Goal: Task Accomplishment & Management: Manage account settings

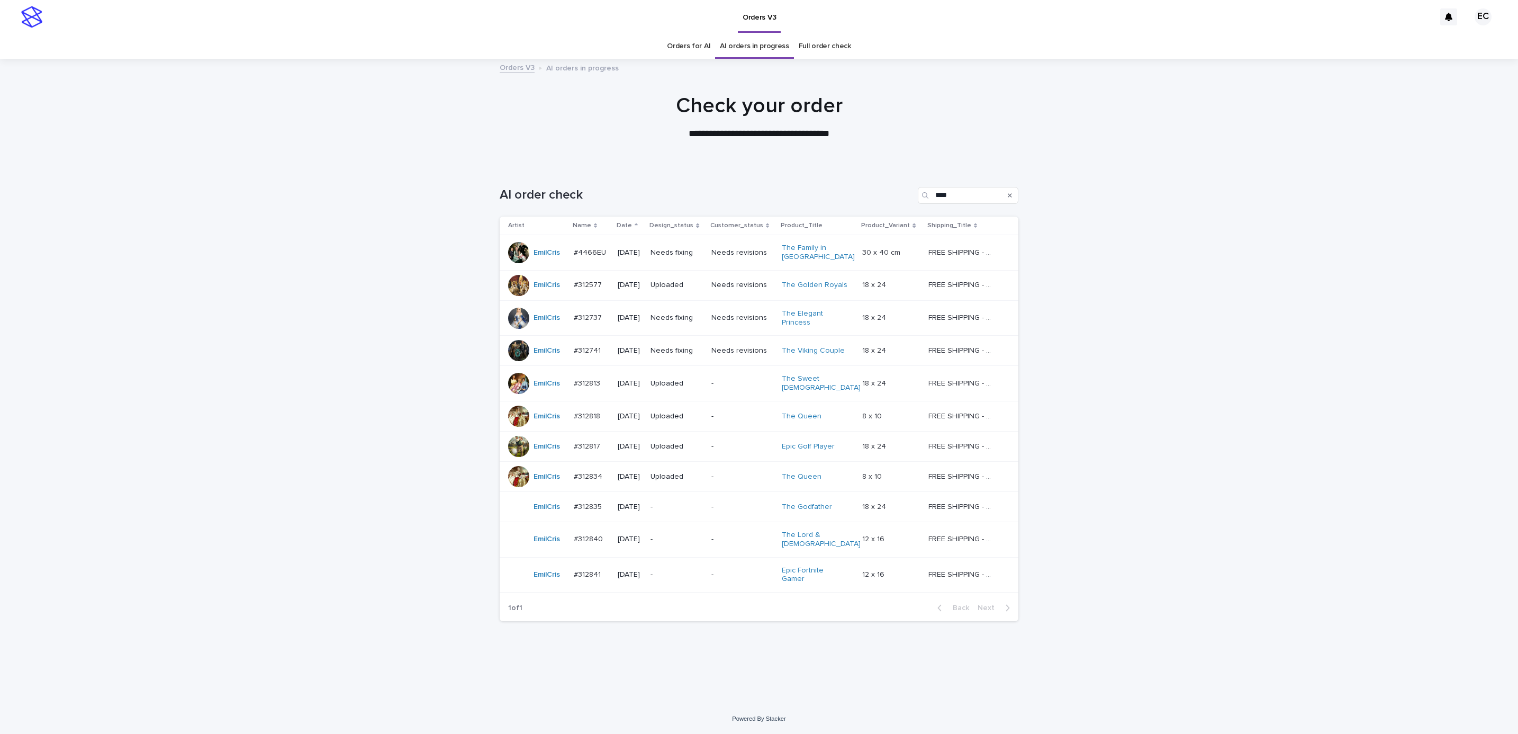
click at [1207, 306] on div "Loading... Saving… Loading... Saving… AI order check **** Artist Name Date Desi…" at bounding box center [759, 435] width 1518 height 538
click at [792, 653] on div "Loading... Saving… Loading... Saving… AI order check **** Artist Name Date Desi…" at bounding box center [758, 421] width 529 height 511
click at [677, 251] on p "Needs fixing" at bounding box center [676, 252] width 52 height 9
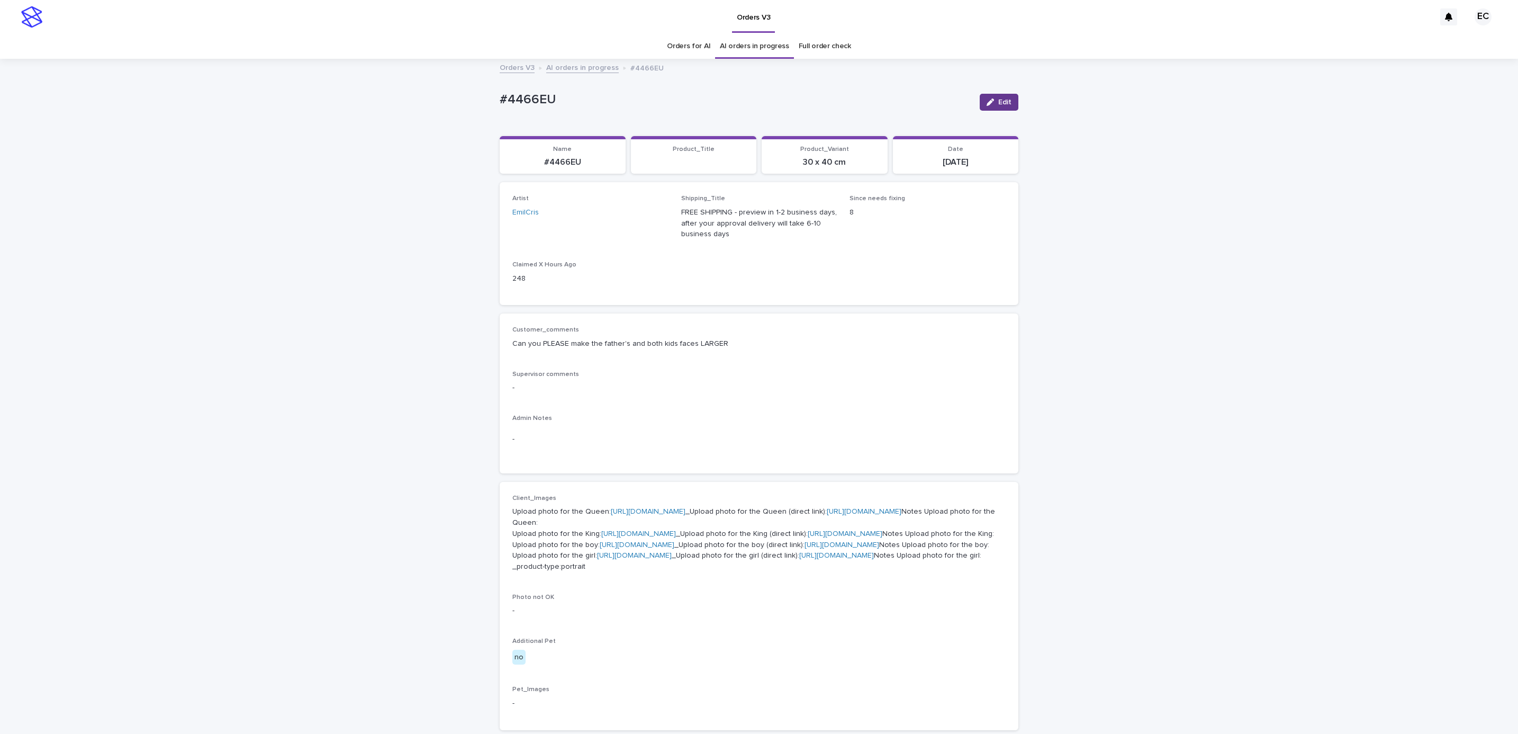
click at [991, 105] on button "Edit" at bounding box center [999, 102] width 39 height 17
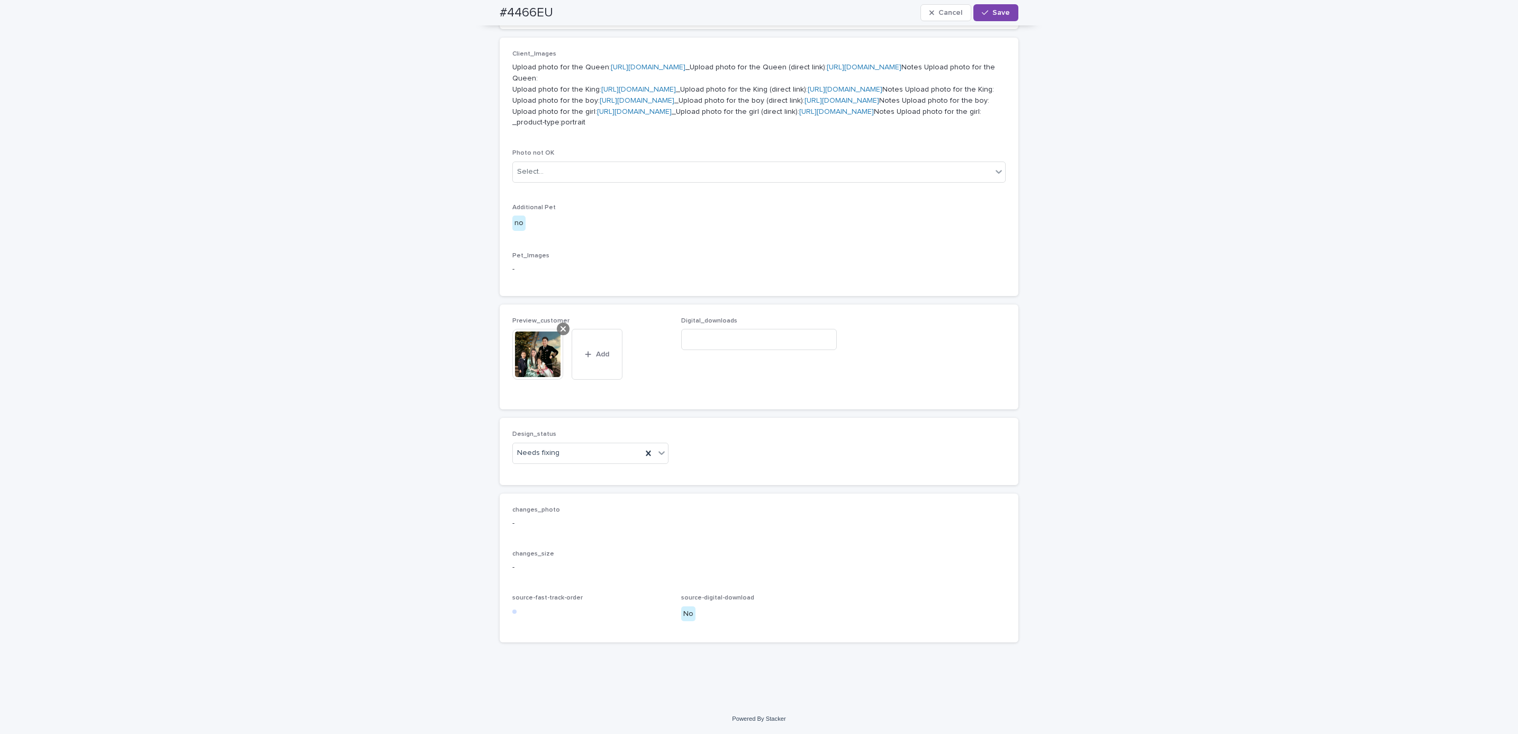
click at [557, 329] on div at bounding box center [563, 328] width 13 height 13
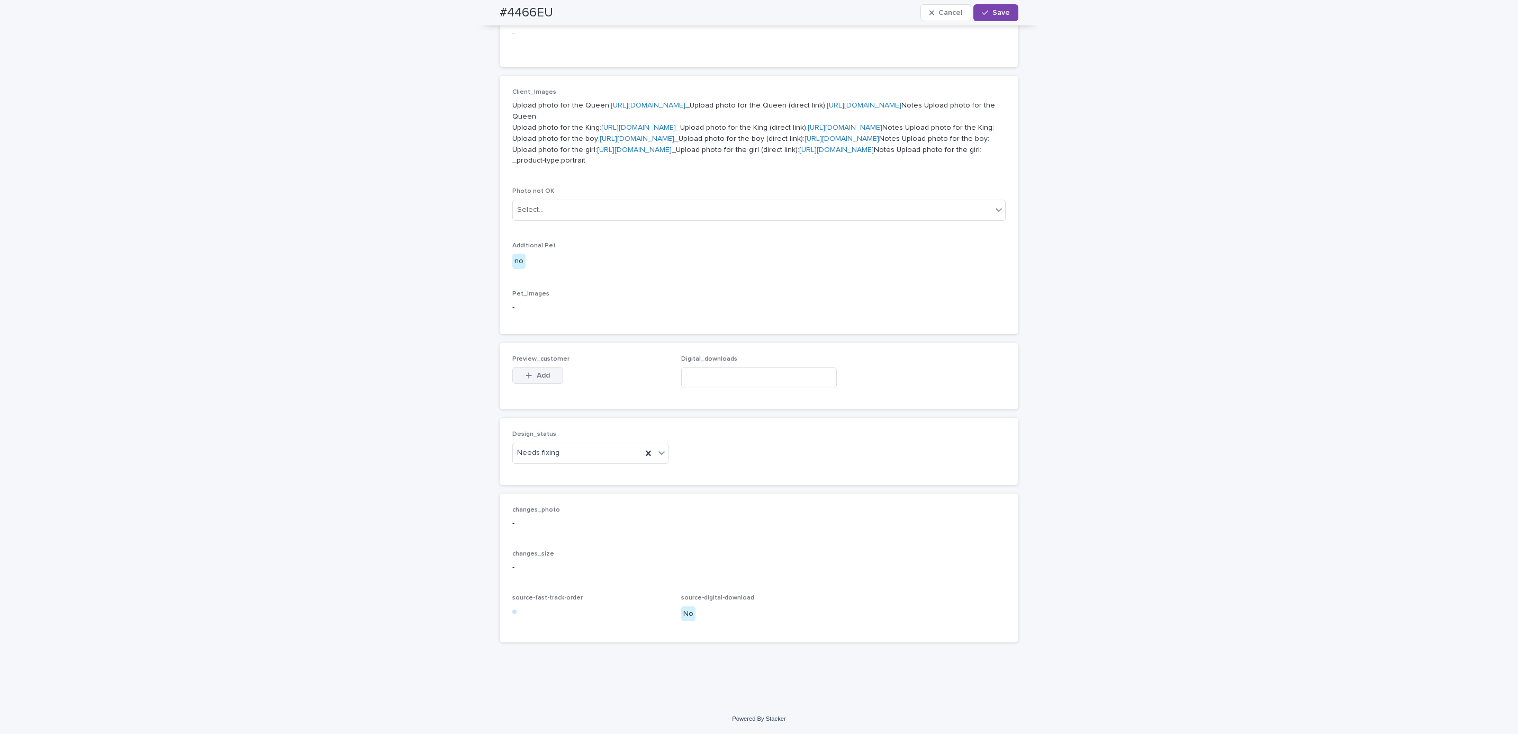
click at [538, 377] on span "Add" at bounding box center [543, 375] width 13 height 7
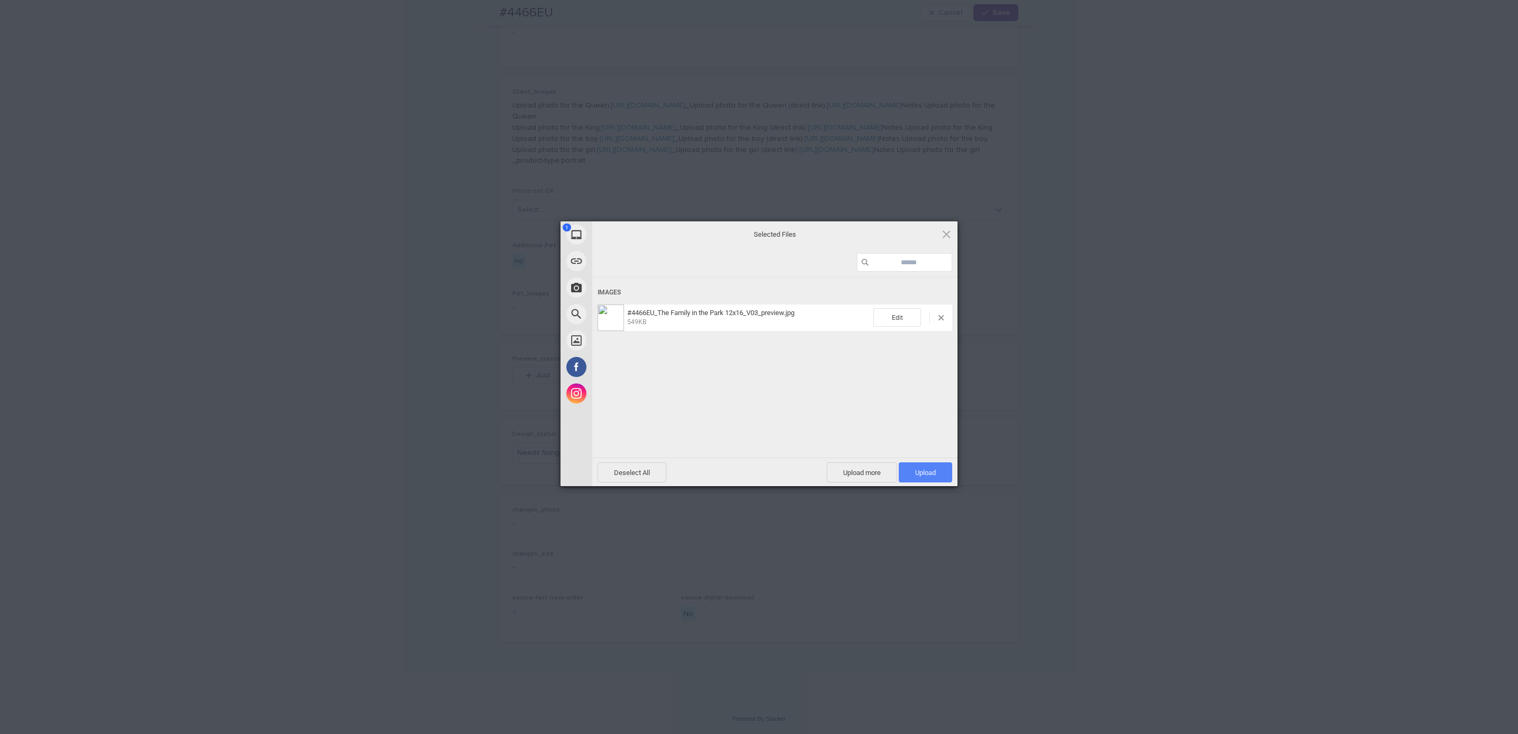
click at [929, 475] on span "Upload 1" at bounding box center [925, 472] width 21 height 8
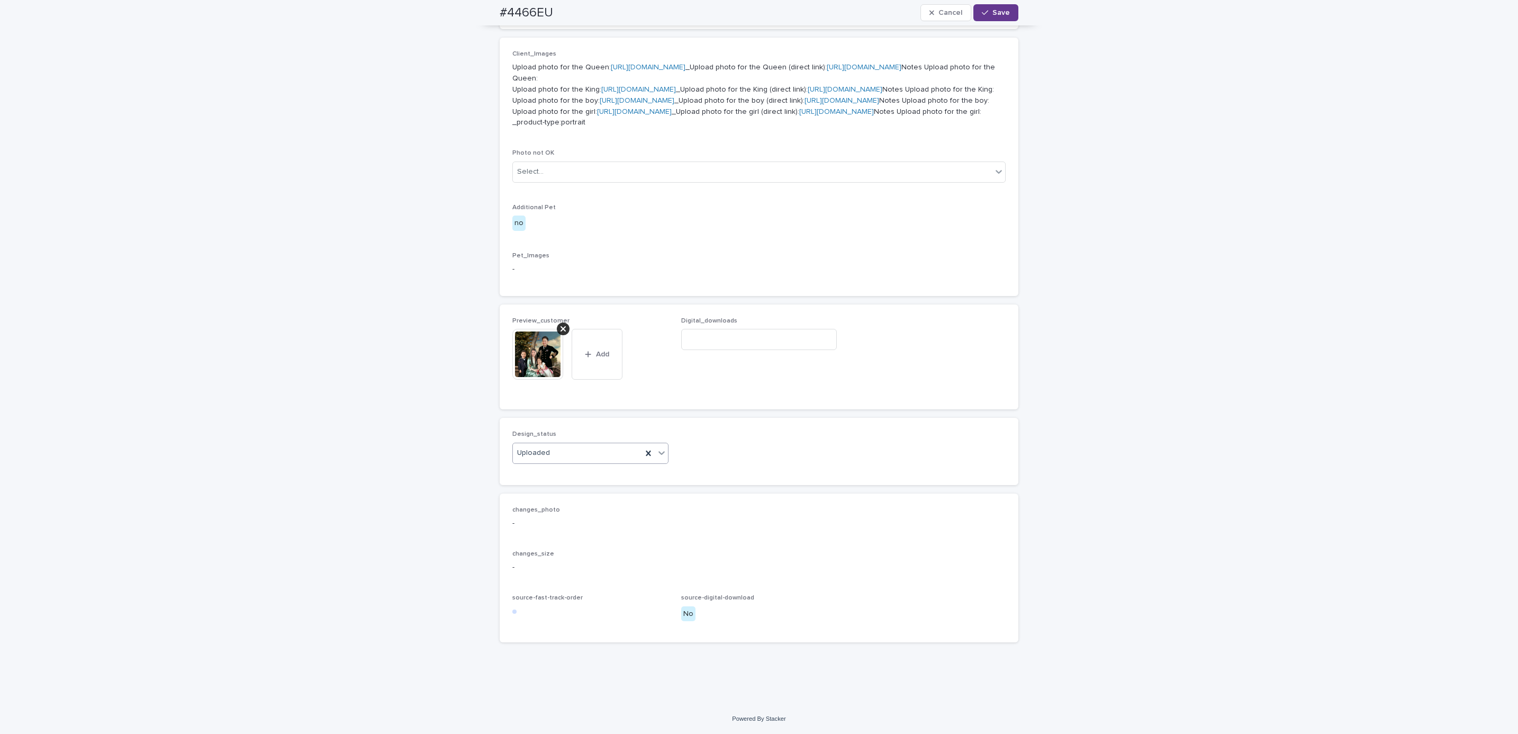
click at [997, 12] on span "Save" at bounding box center [1000, 12] width 17 height 7
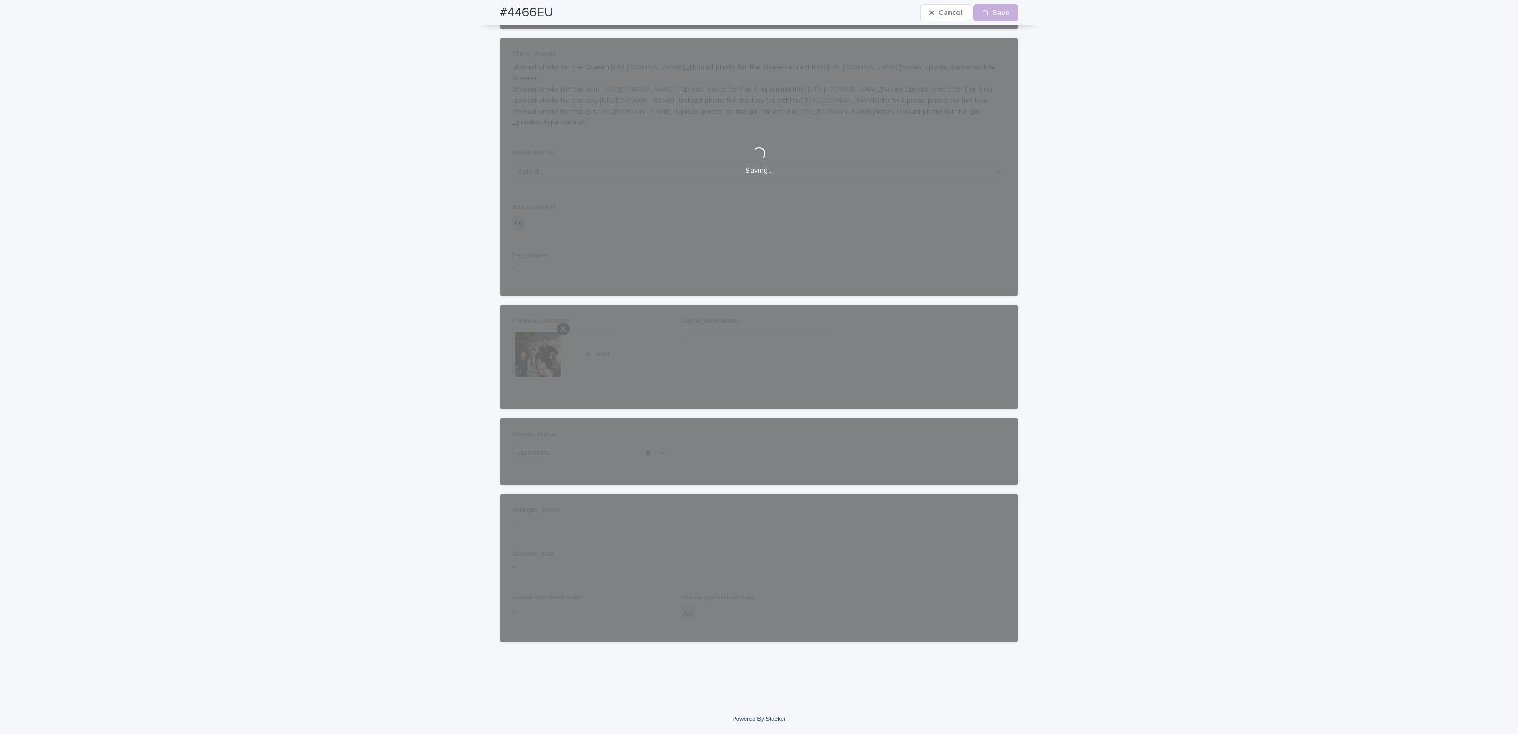
click at [481, 8] on div "#4466EU Cancel Loading... Save" at bounding box center [759, 12] width 570 height 25
click at [546, 12] on h2 "#4466EU" at bounding box center [526, 12] width 53 height 15
copy h2 "#4466EU"
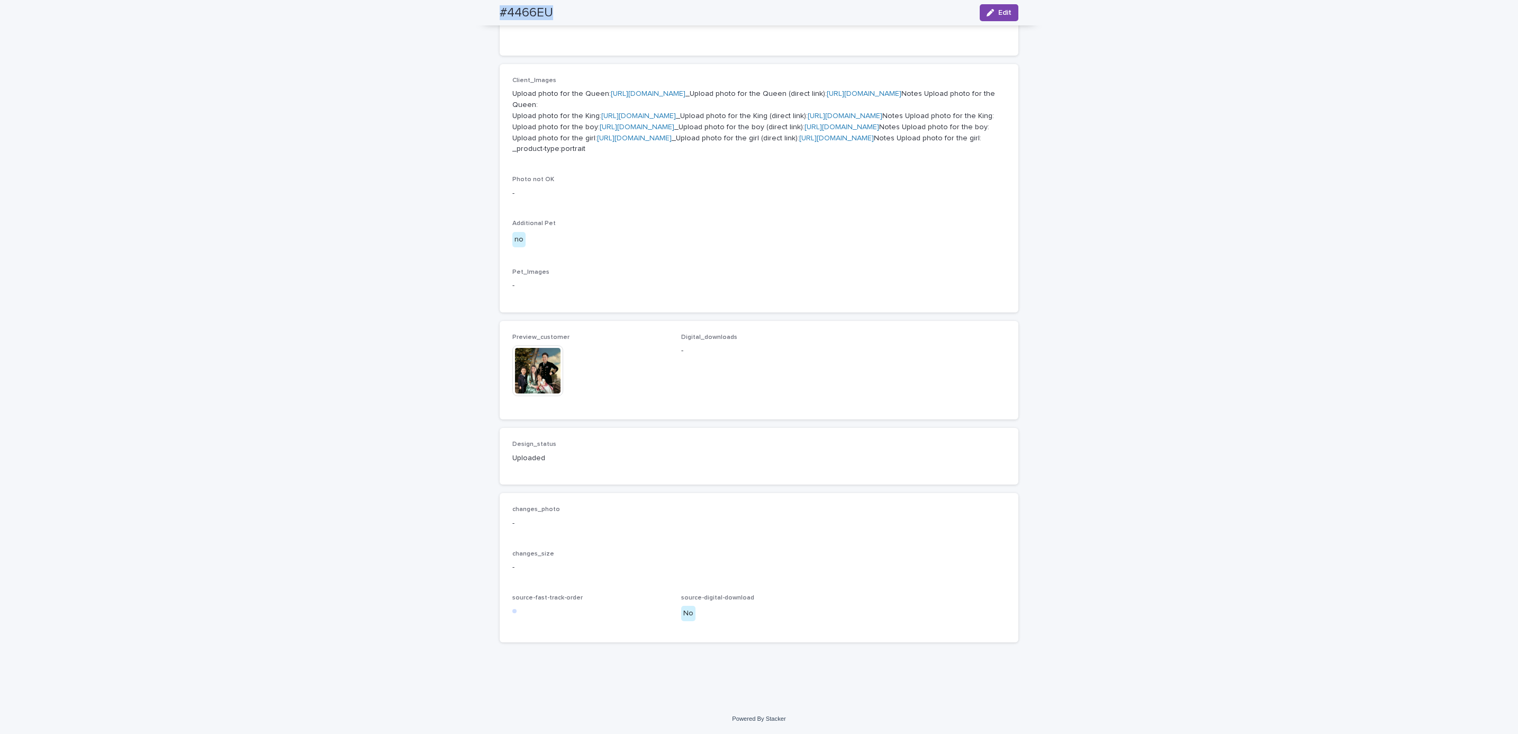
scroll to position [621, 0]
click at [100, 75] on div "Loading... Saving… Loading... Saving… #4466EU Edit #4466EU Edit Sorry, there wa…" at bounding box center [759, 167] width 1518 height 1071
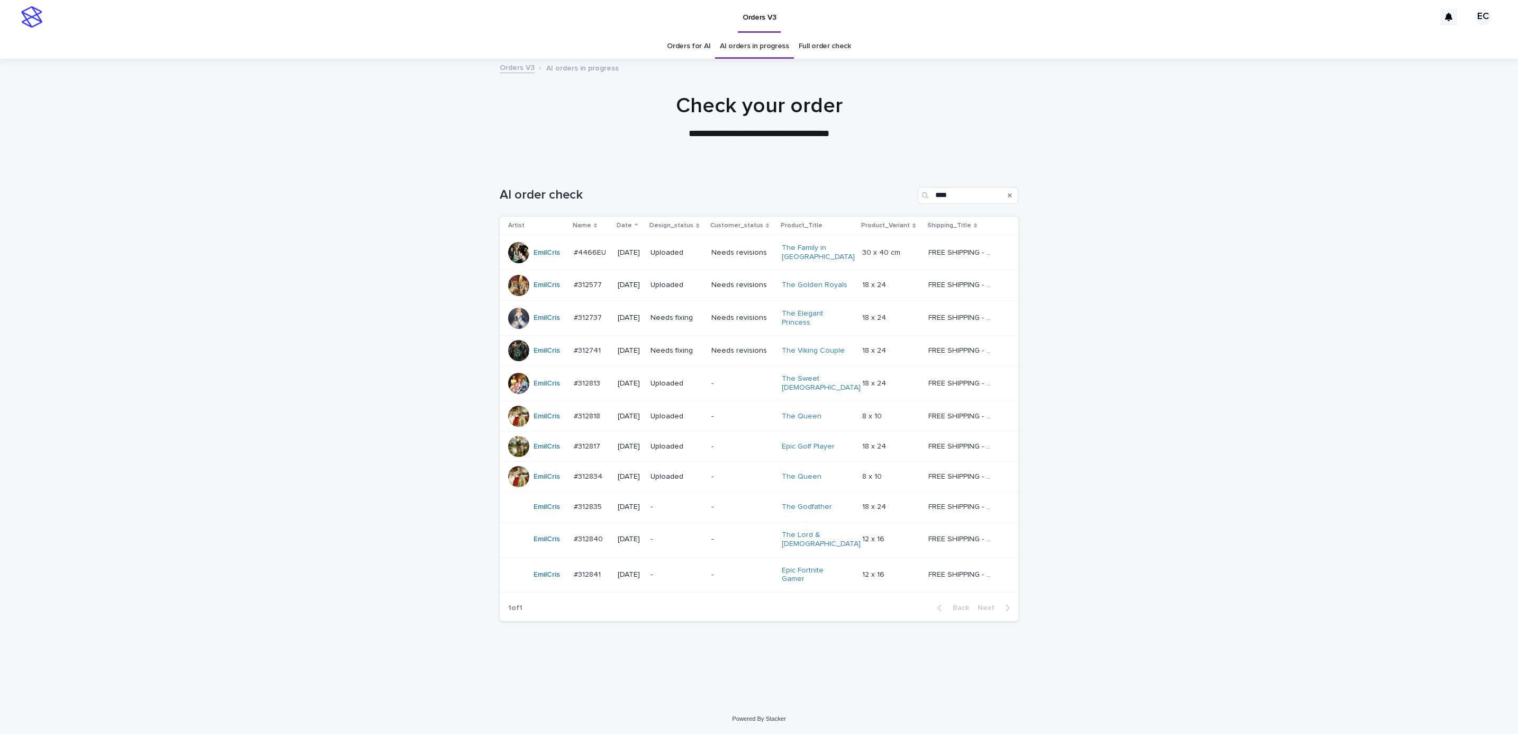
click at [683, 324] on div "Needs fixing" at bounding box center [676, 317] width 52 height 17
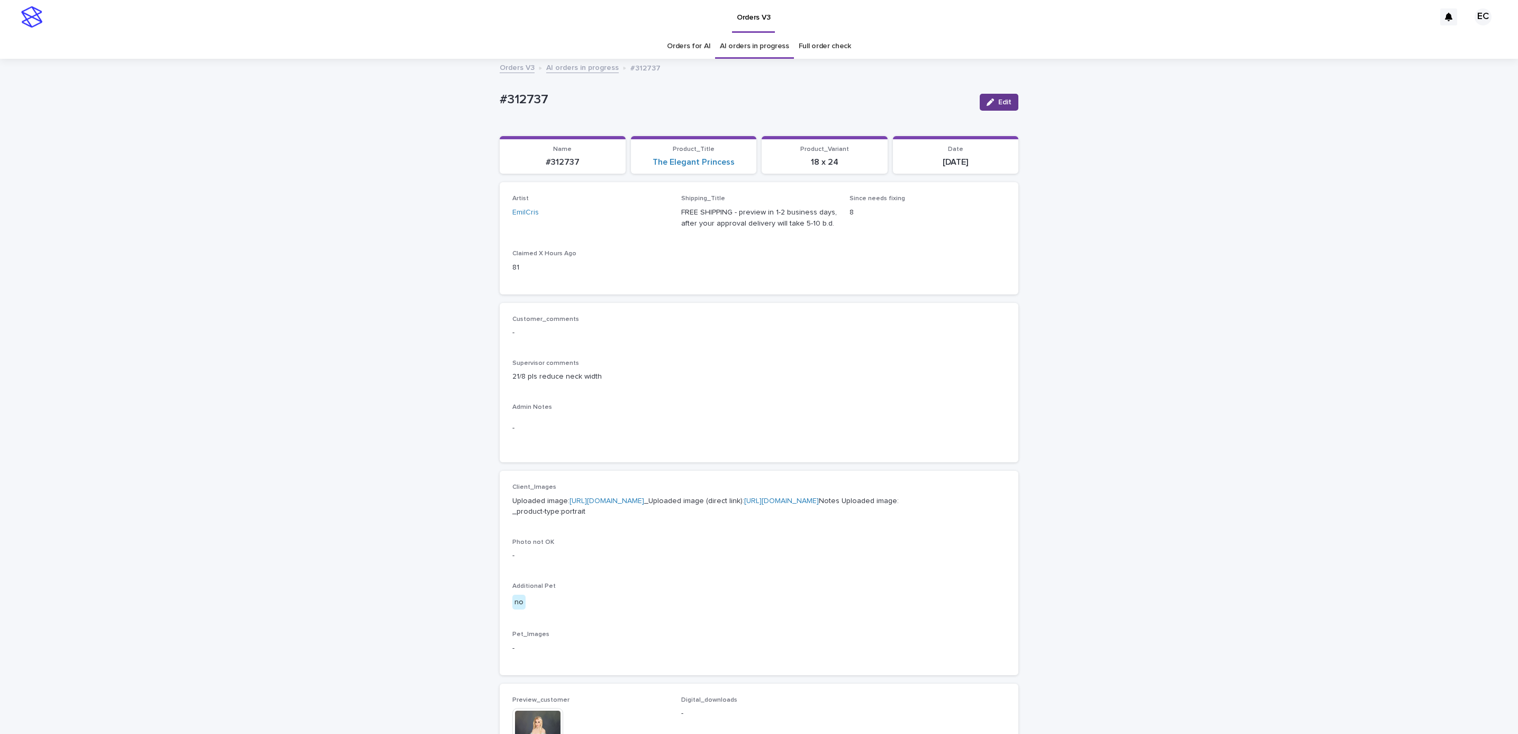
click at [998, 101] on span "Edit" at bounding box center [1004, 101] width 13 height 7
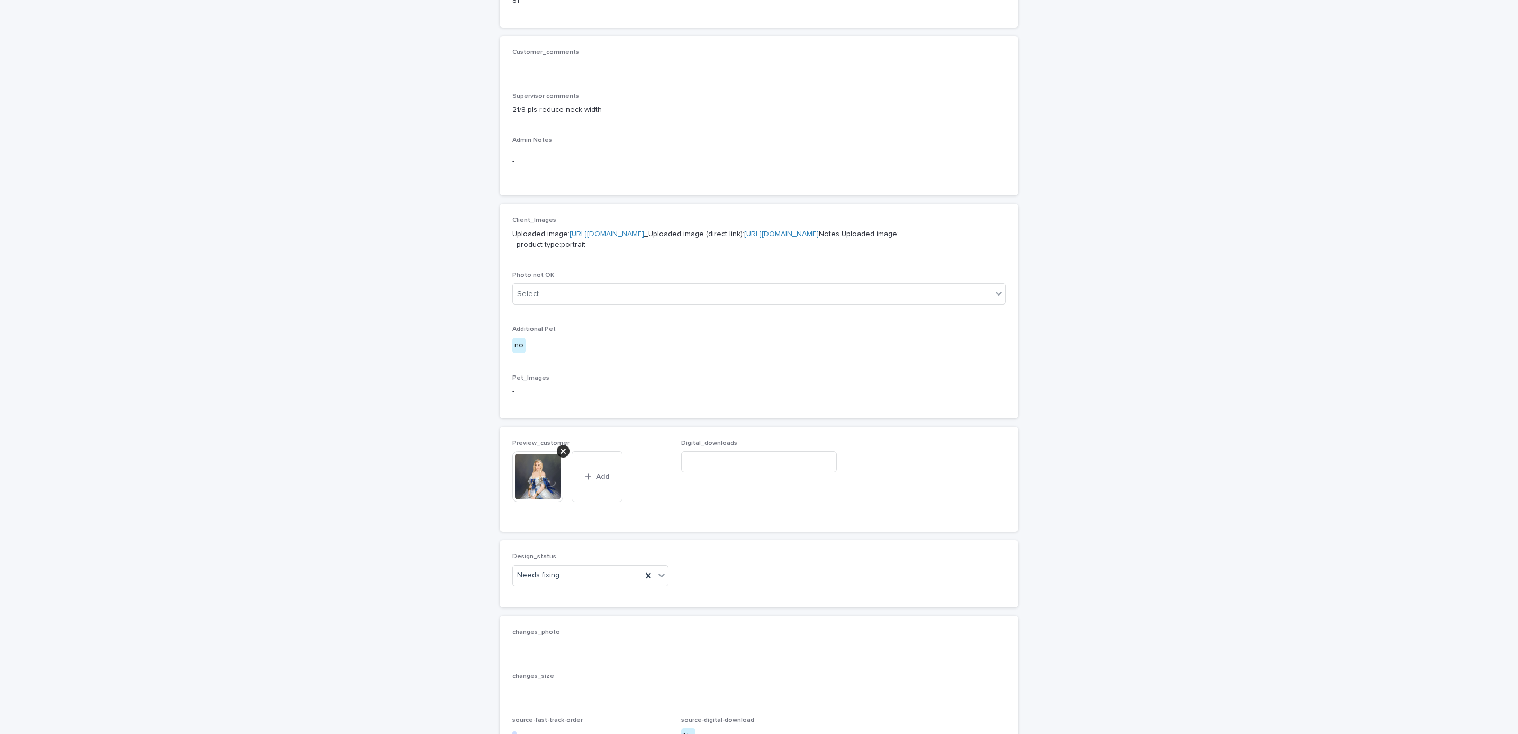
scroll to position [445, 0]
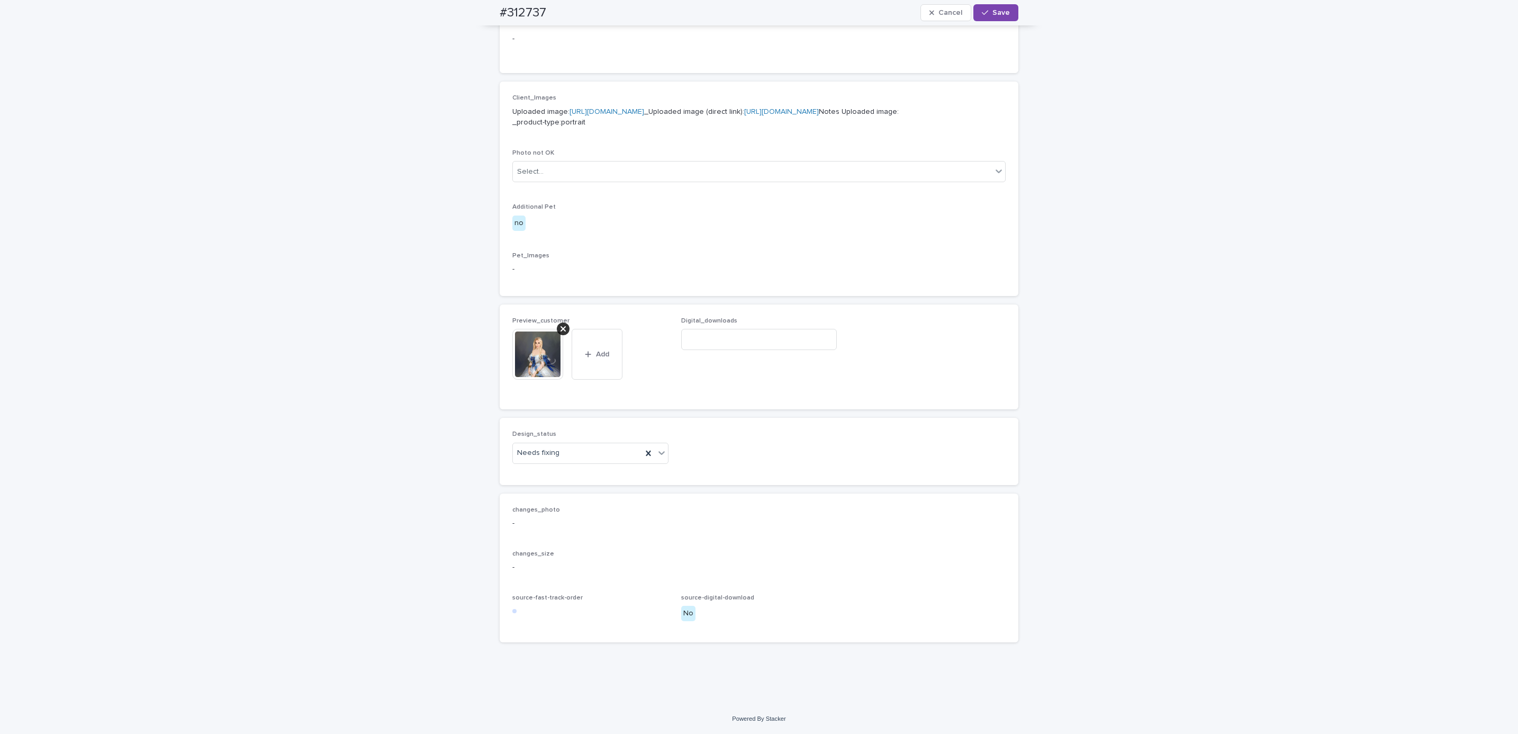
click at [548, 327] on div "Preview_customer This file cannot be opened Download File Add" at bounding box center [590, 356] width 156 height 79
click at [557, 322] on div at bounding box center [563, 328] width 13 height 13
click at [541, 365] on div "Preview_customer This file cannot be opened Download File Add" at bounding box center [590, 375] width 156 height 41
click at [539, 372] on span "Add" at bounding box center [543, 375] width 13 height 7
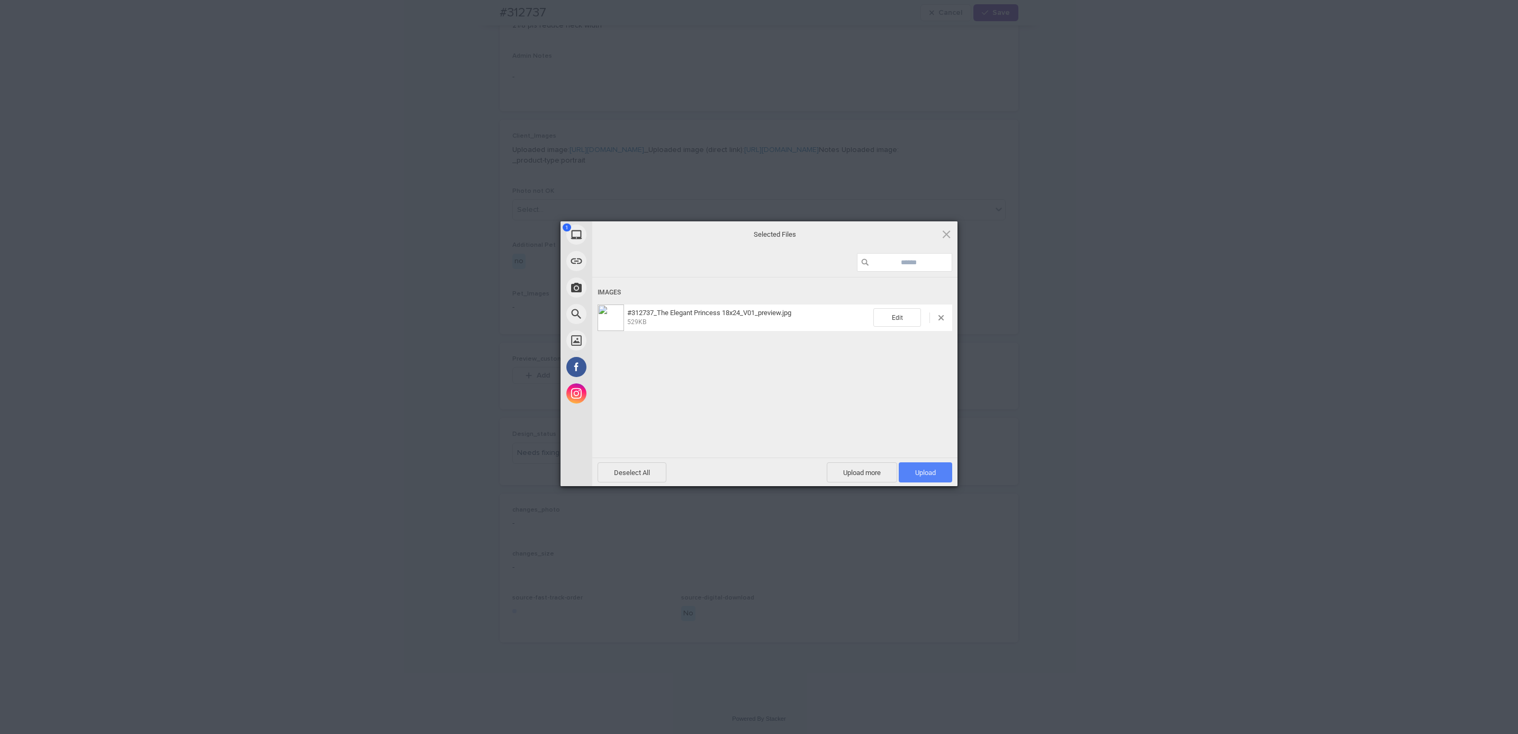
click at [923, 476] on span "Upload 1" at bounding box center [925, 472] width 53 height 20
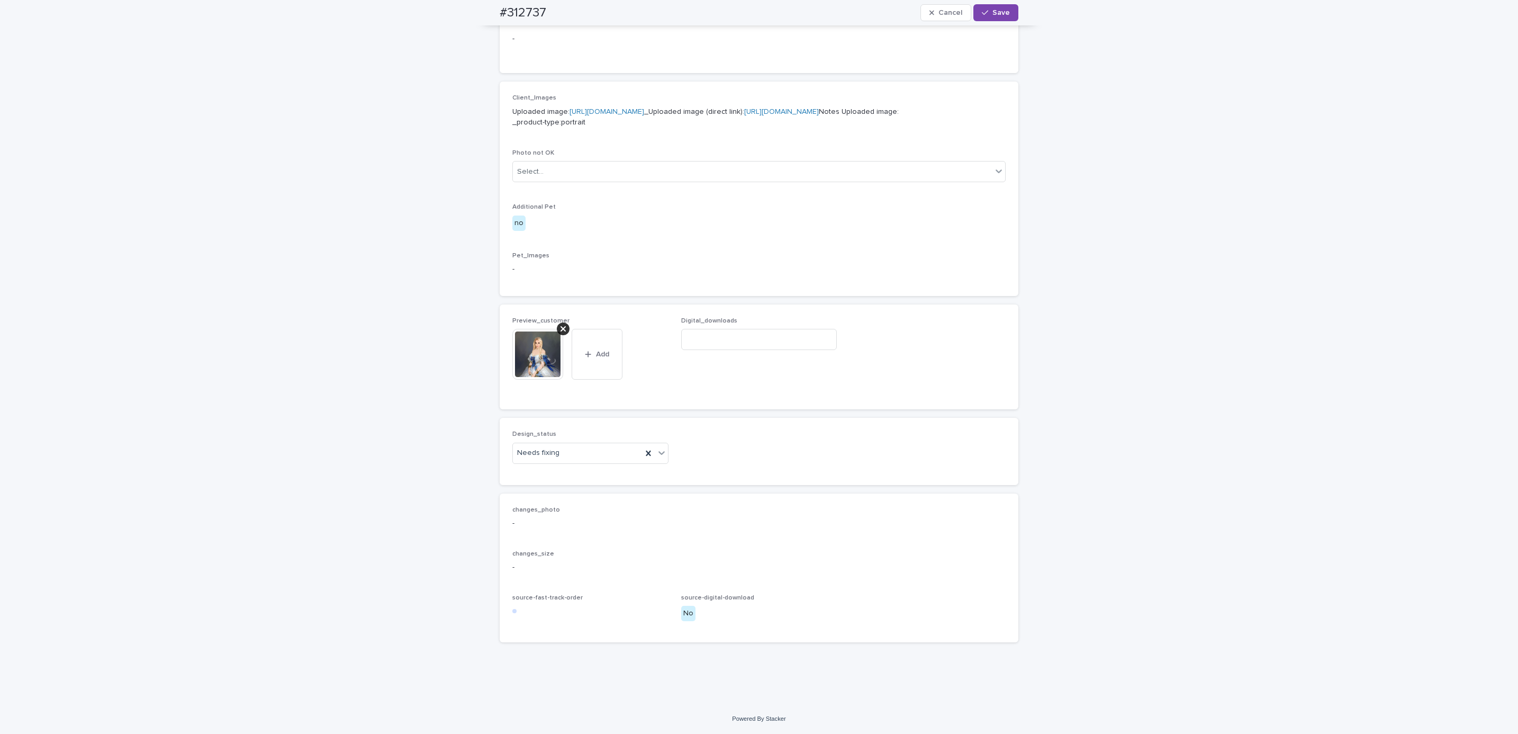
click at [576, 472] on div "Design_status Needs fixing" at bounding box center [590, 450] width 156 height 41
click at [1001, 12] on span "Save" at bounding box center [1000, 12] width 17 height 7
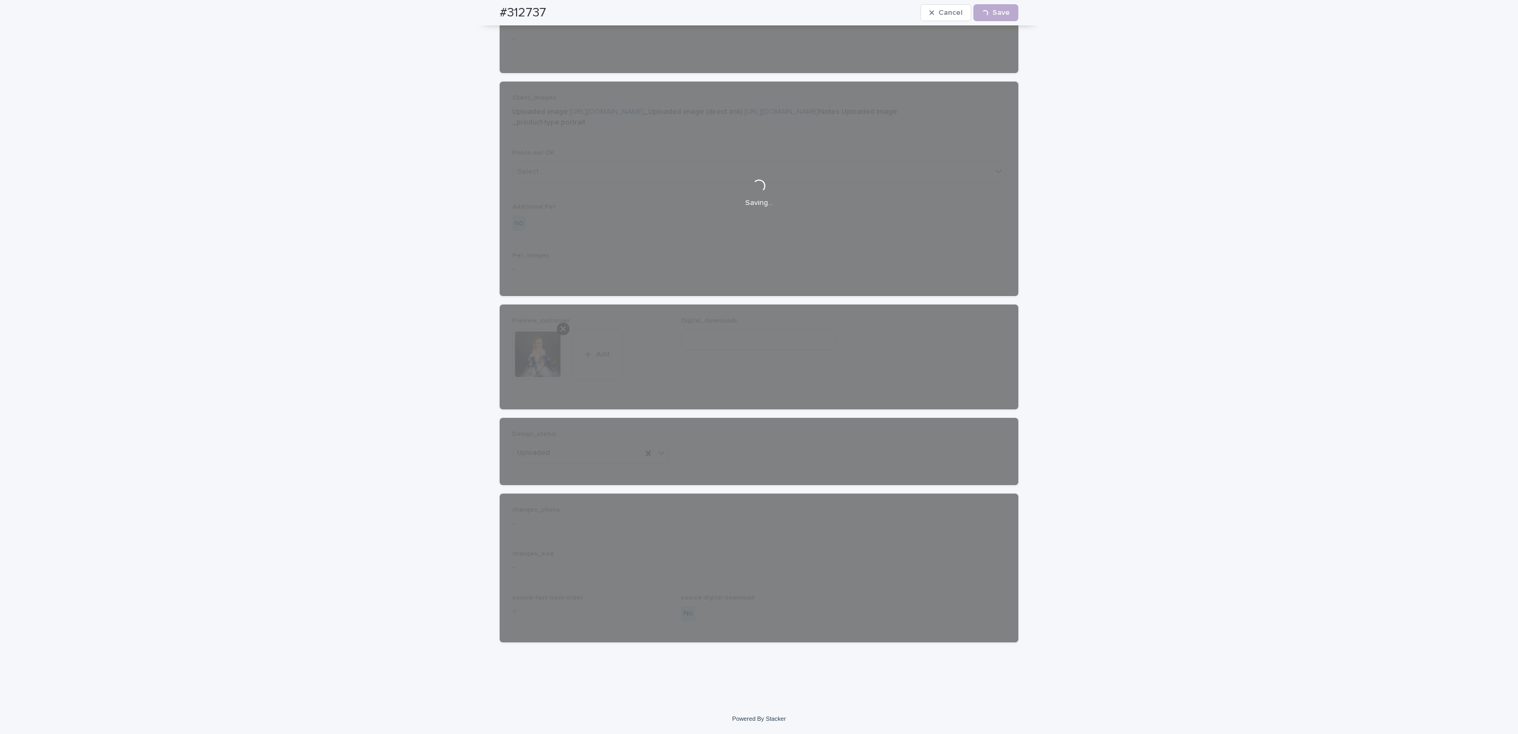
click at [490, 13] on div "#312737 Cancel Loading... Save" at bounding box center [759, 12] width 570 height 25
click at [547, 7] on div "#312737 Cancel Loading... Save" at bounding box center [759, 12] width 519 height 25
copy h2 "#312737"
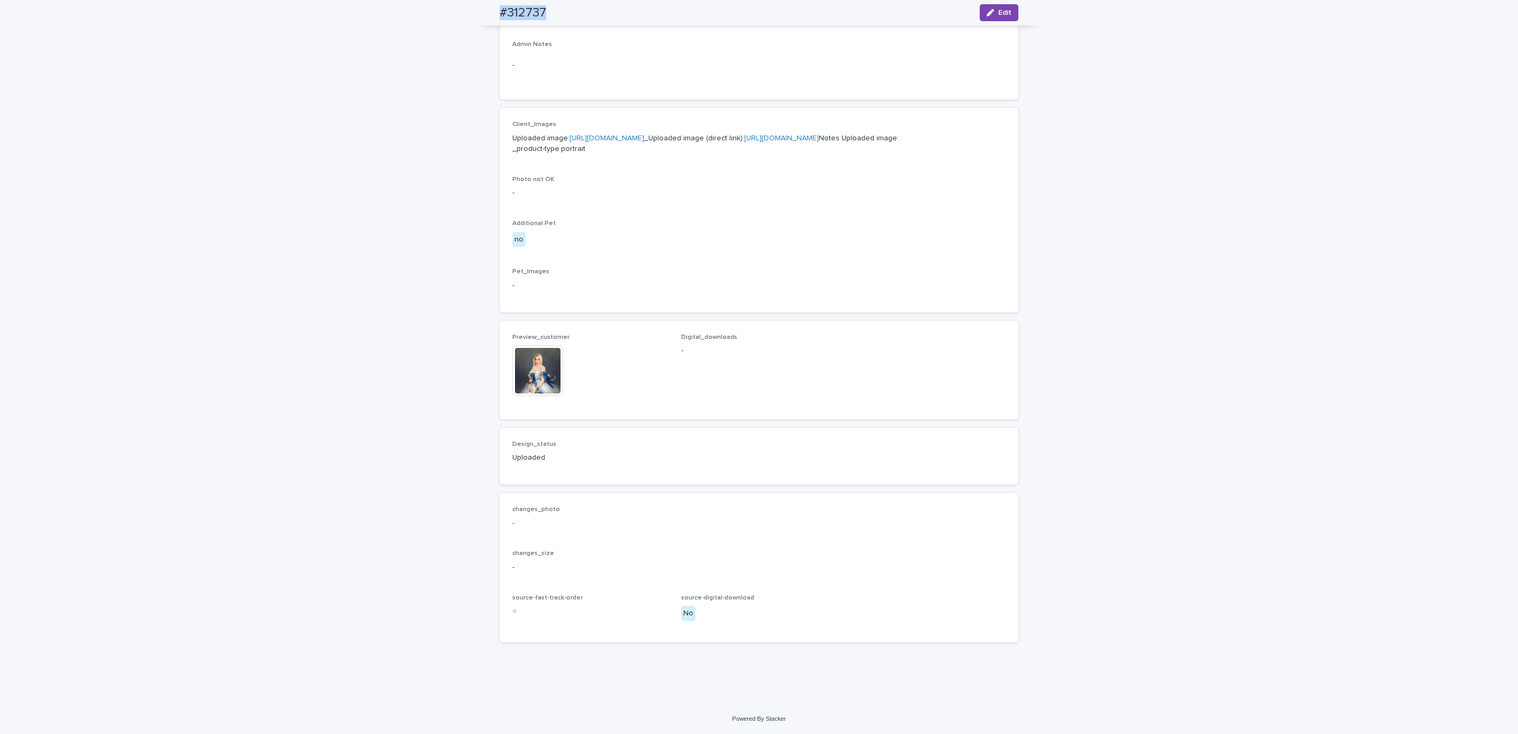
scroll to position [412, 0]
click at [133, 69] on div "Loading... Saving… Loading... Saving… #312737 Edit #312737 Edit Sorry, there wa…" at bounding box center [759, 200] width 1518 height 1006
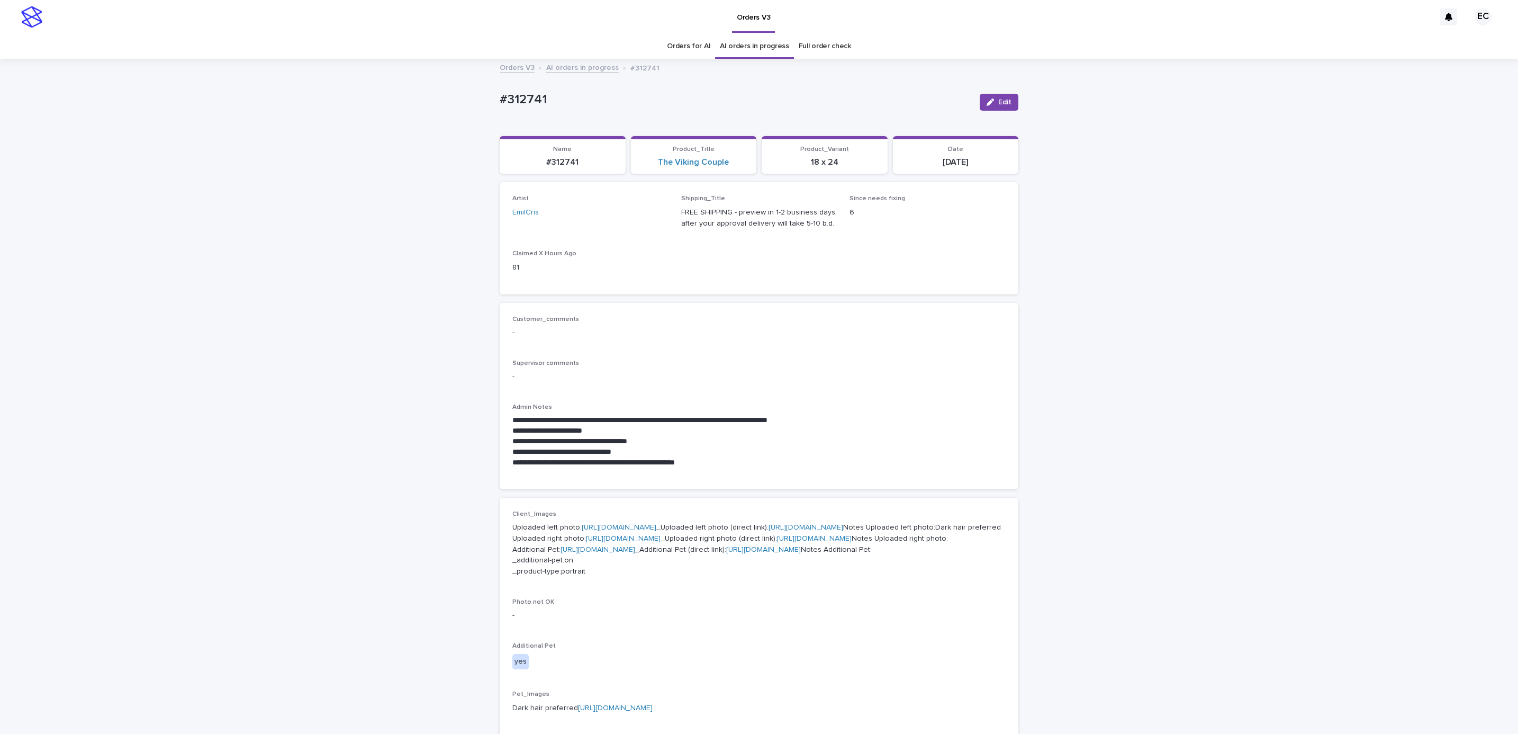
click at [1124, 437] on div "**********" at bounding box center [759, 598] width 1518 height 1077
click at [994, 106] on button "Edit" at bounding box center [999, 102] width 39 height 17
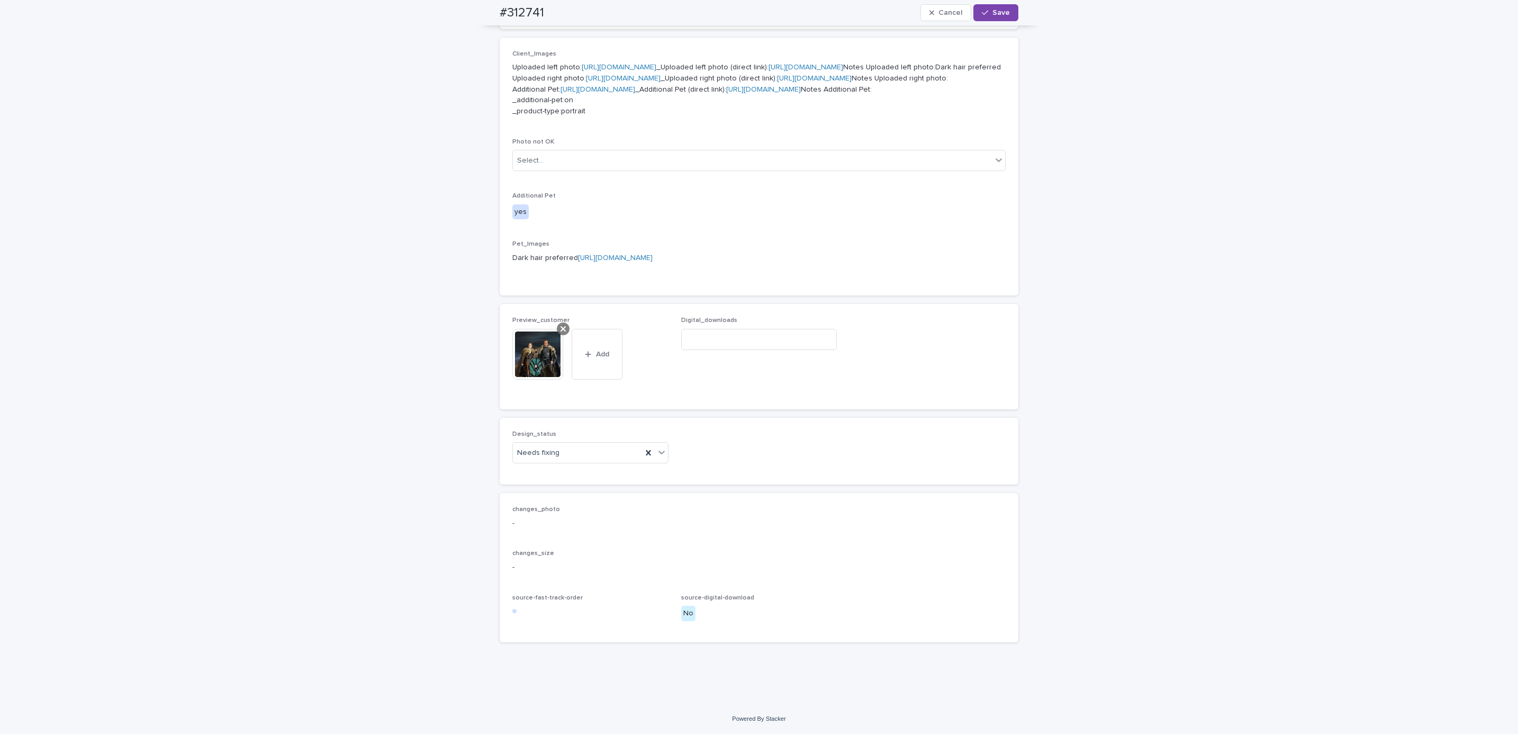
click at [561, 326] on div at bounding box center [563, 328] width 13 height 13
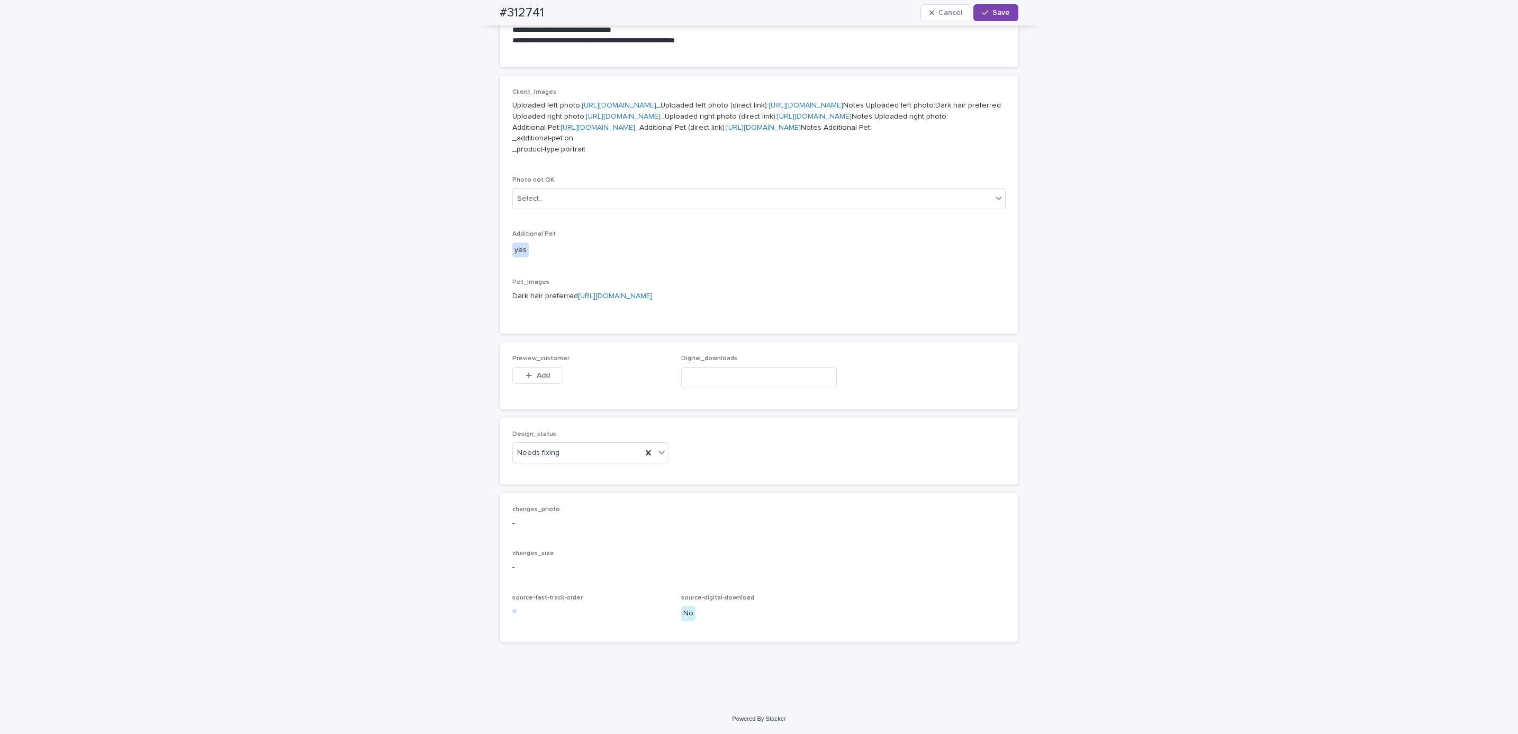
scroll to position [664, 0]
click at [541, 379] on button "Add" at bounding box center [537, 375] width 51 height 17
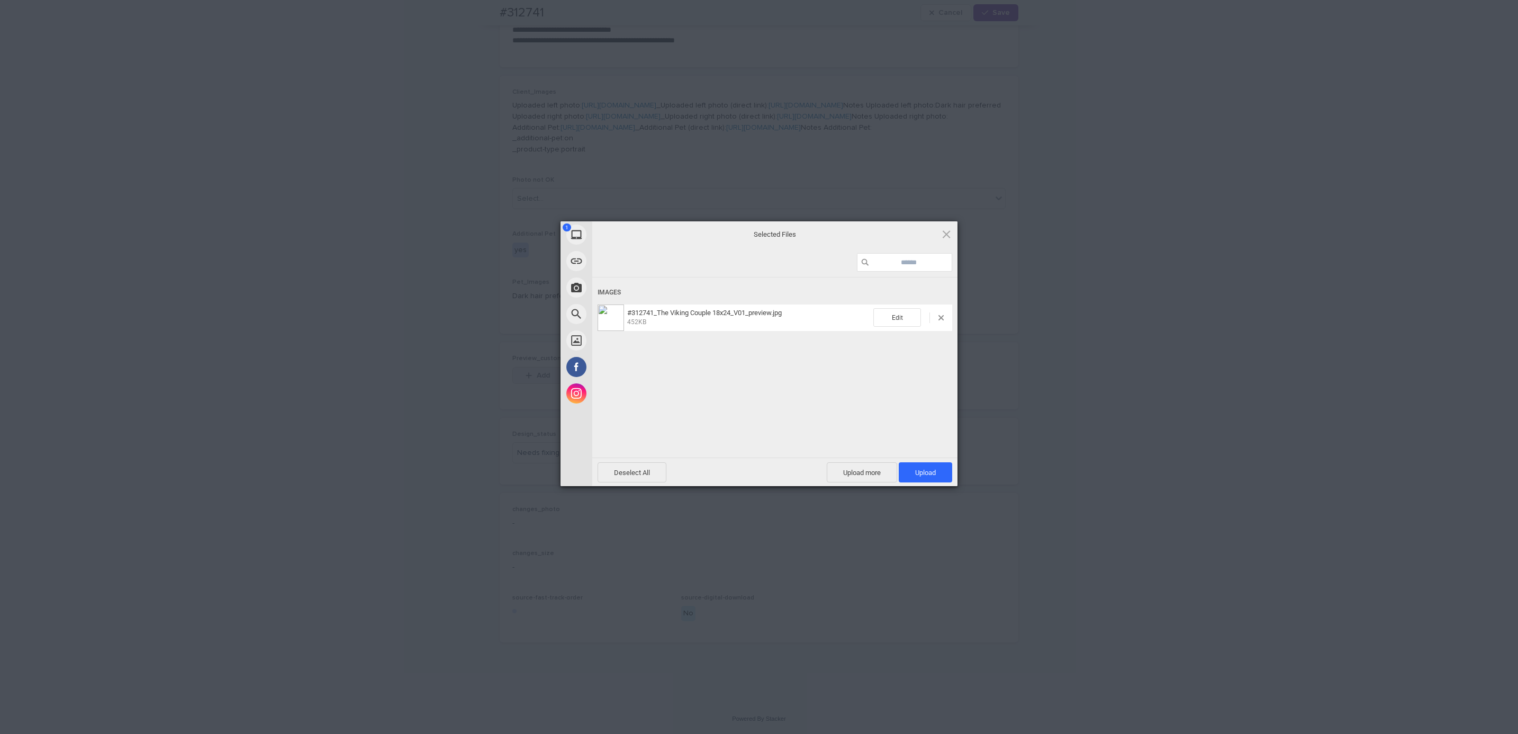
click at [942, 462] on span "Upload 1" at bounding box center [925, 472] width 53 height 20
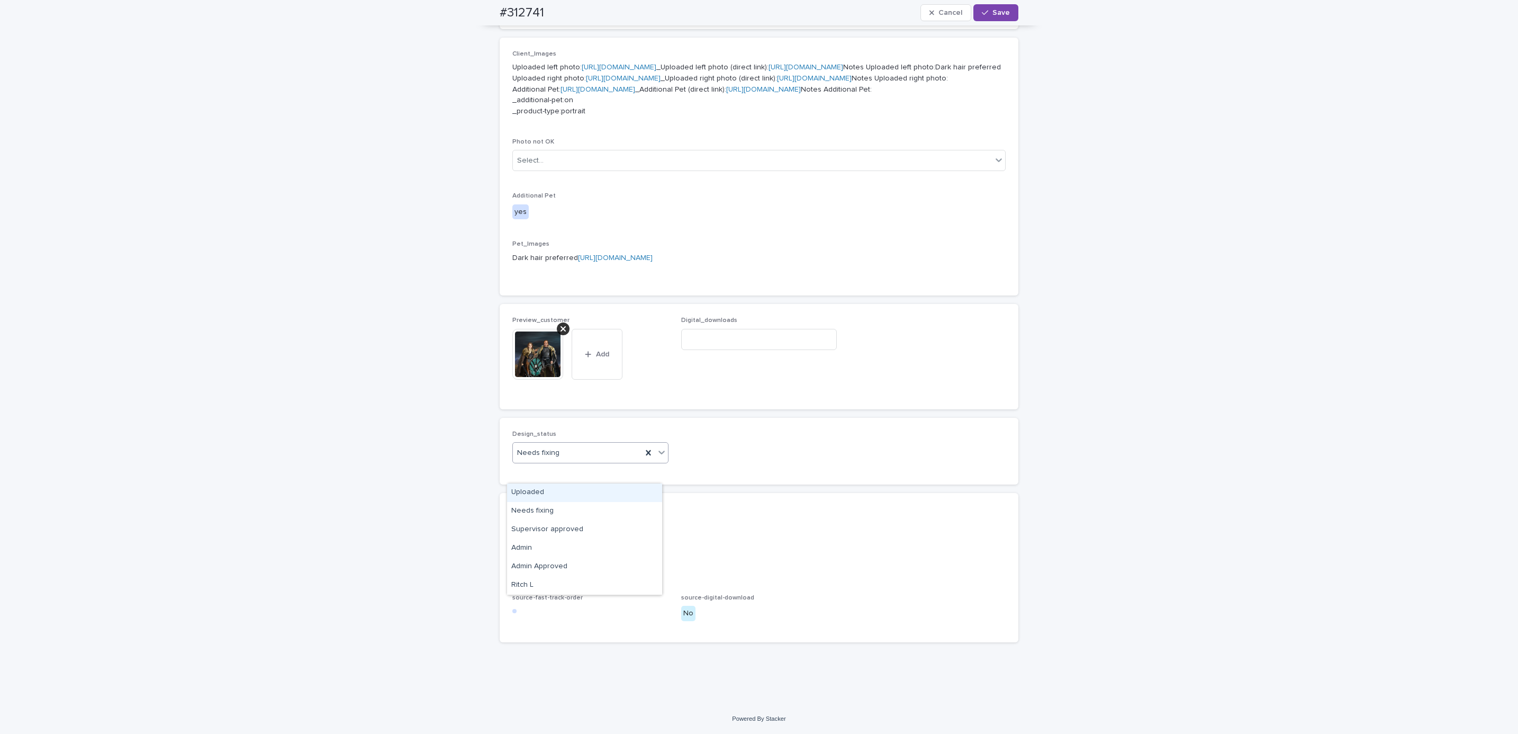
click at [596, 491] on div "Uploaded" at bounding box center [584, 492] width 155 height 19
click at [992, 13] on span "Save" at bounding box center [1000, 12] width 17 height 7
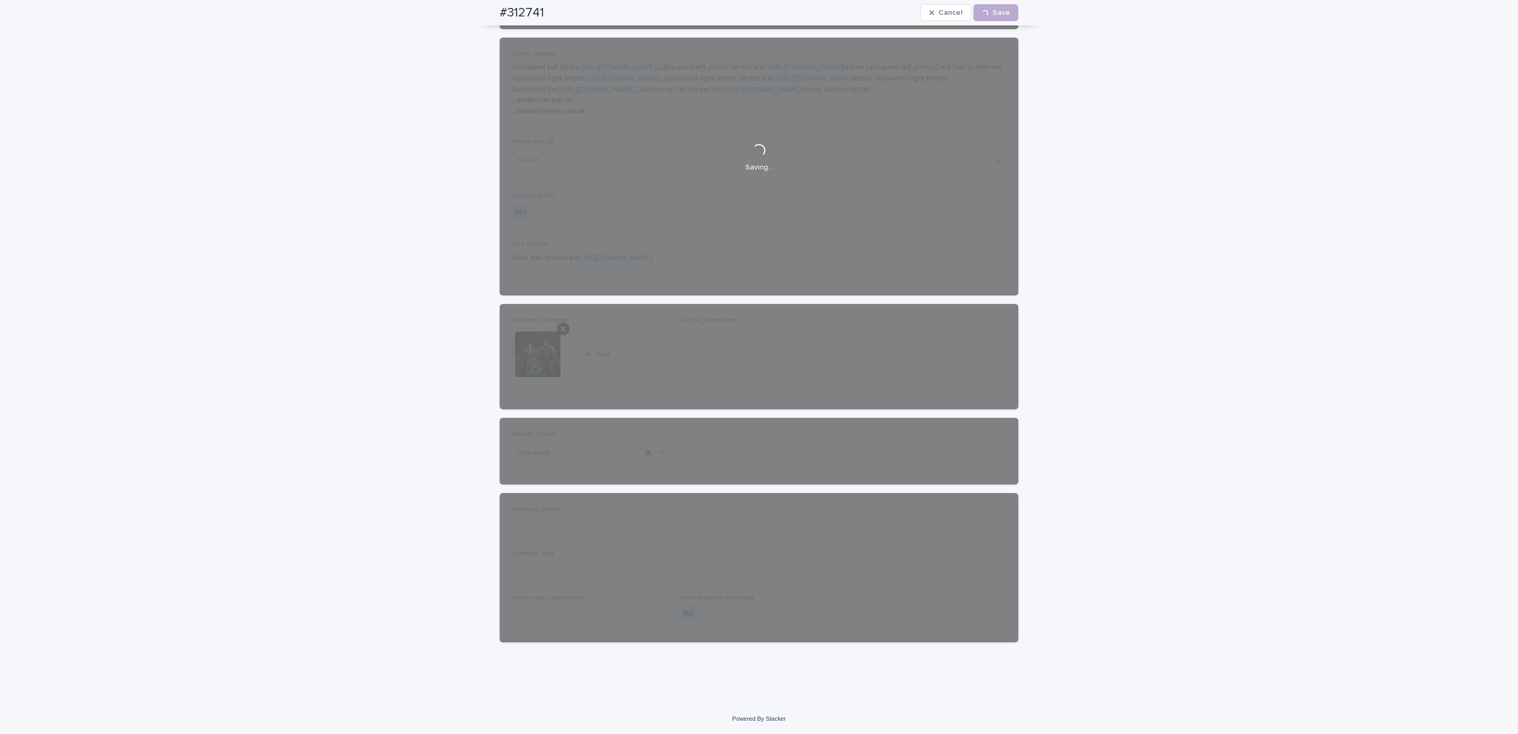
click at [486, 15] on div "#312741 Cancel Loading... Save" at bounding box center [759, 12] width 570 height 25
click at [556, 13] on div "#312741 Cancel Loading... Save" at bounding box center [759, 12] width 519 height 25
copy h2 "#312741"
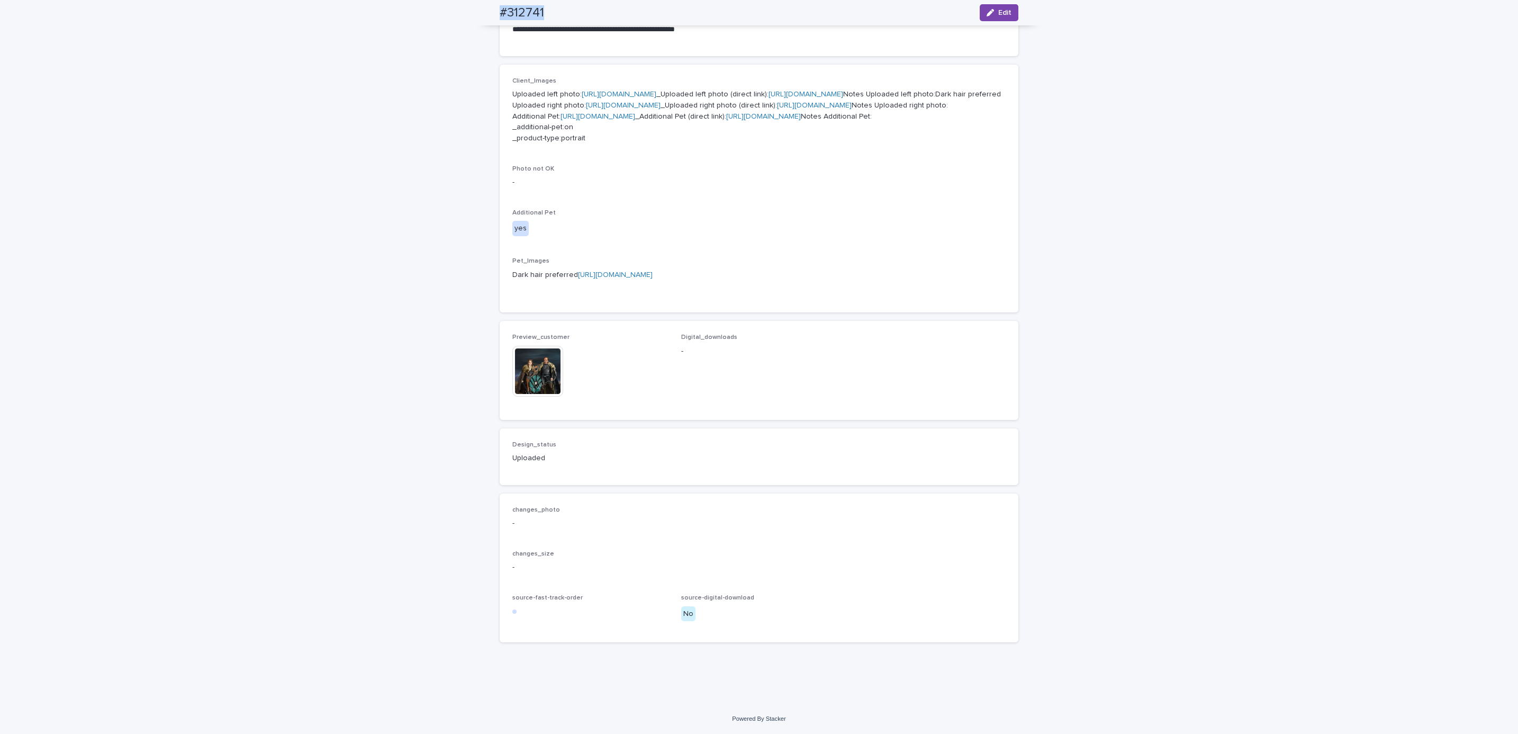
scroll to position [670, 0]
click at [85, 115] on div "**********" at bounding box center [759, 165] width 1518 height 1077
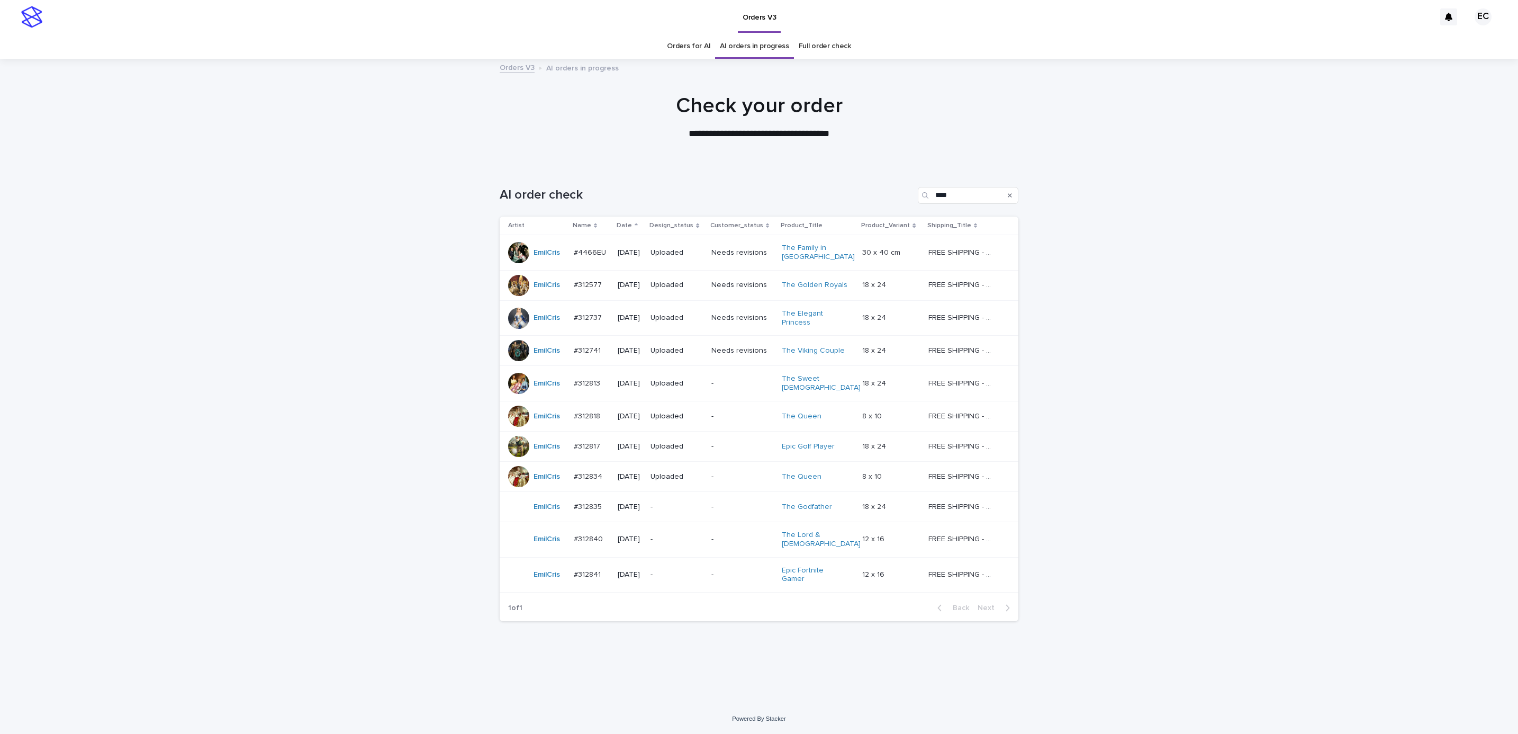
click at [735, 505] on p "-" at bounding box center [742, 506] width 62 height 9
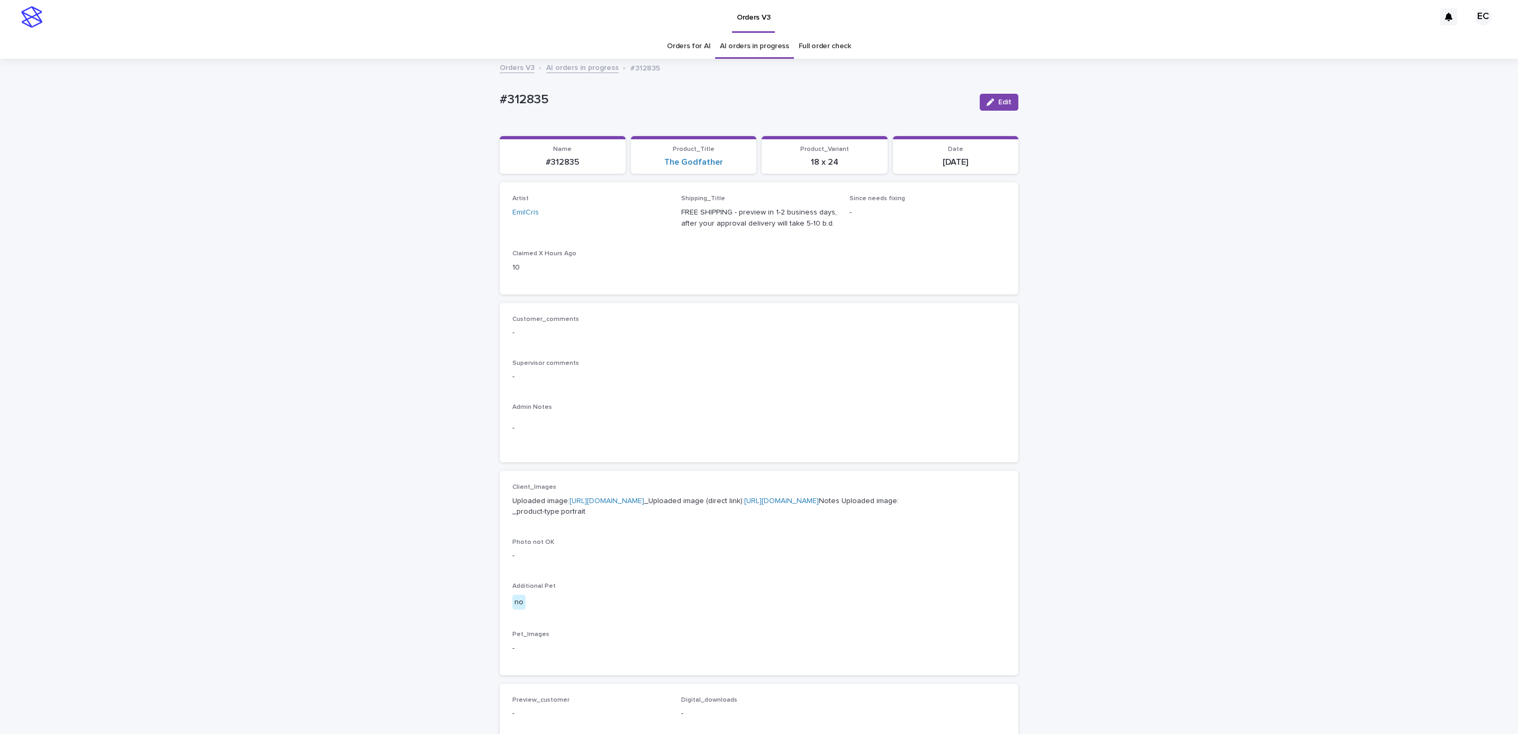
click at [483, 103] on div "Loading... Saving… Loading... Saving… #312835 Edit #312835 Edit Sorry, there wa…" at bounding box center [759, 542] width 1518 height 964
click at [561, 97] on p "#312835" at bounding box center [736, 99] width 472 height 15
copy p "#312835"
click at [644, 418] on div "-" at bounding box center [758, 428] width 493 height 26
click at [644, 497] on link "[URL][DOMAIN_NAME]" at bounding box center [607, 500] width 75 height 7
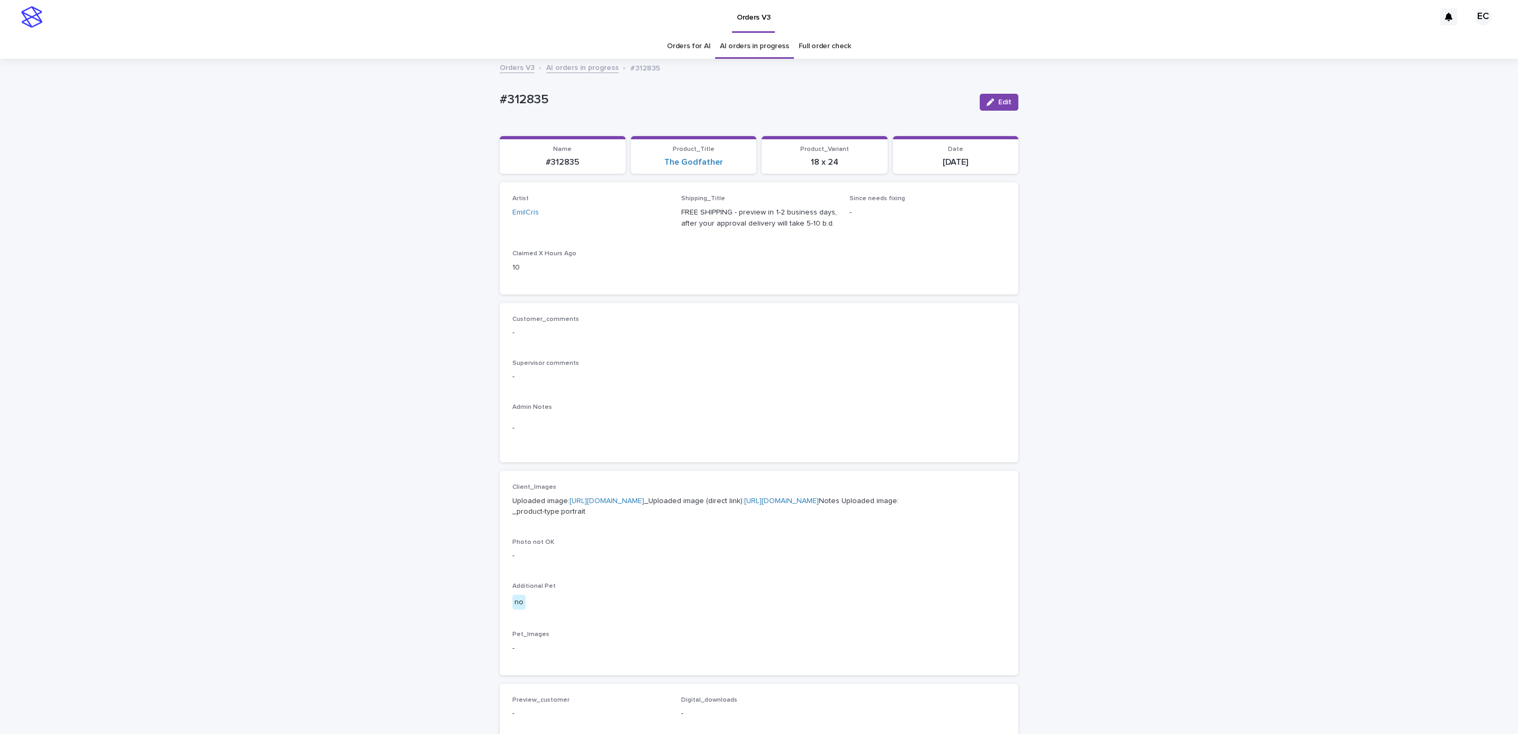
click at [119, 98] on div "Loading... Saving… Loading... Saving… #312835 Edit #312835 Edit Sorry, there wa…" at bounding box center [759, 542] width 1518 height 964
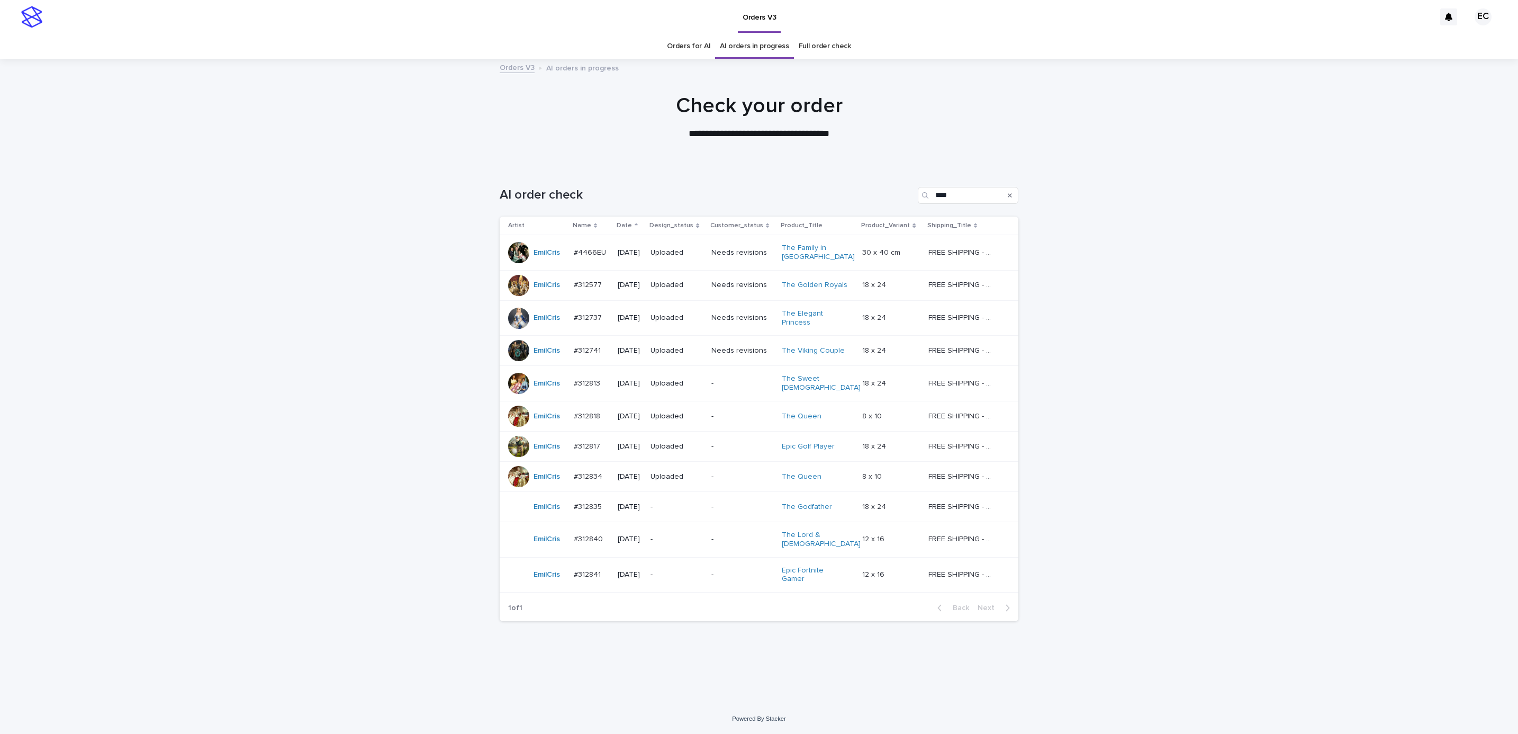
click at [726, 535] on p "-" at bounding box center [742, 539] width 62 height 9
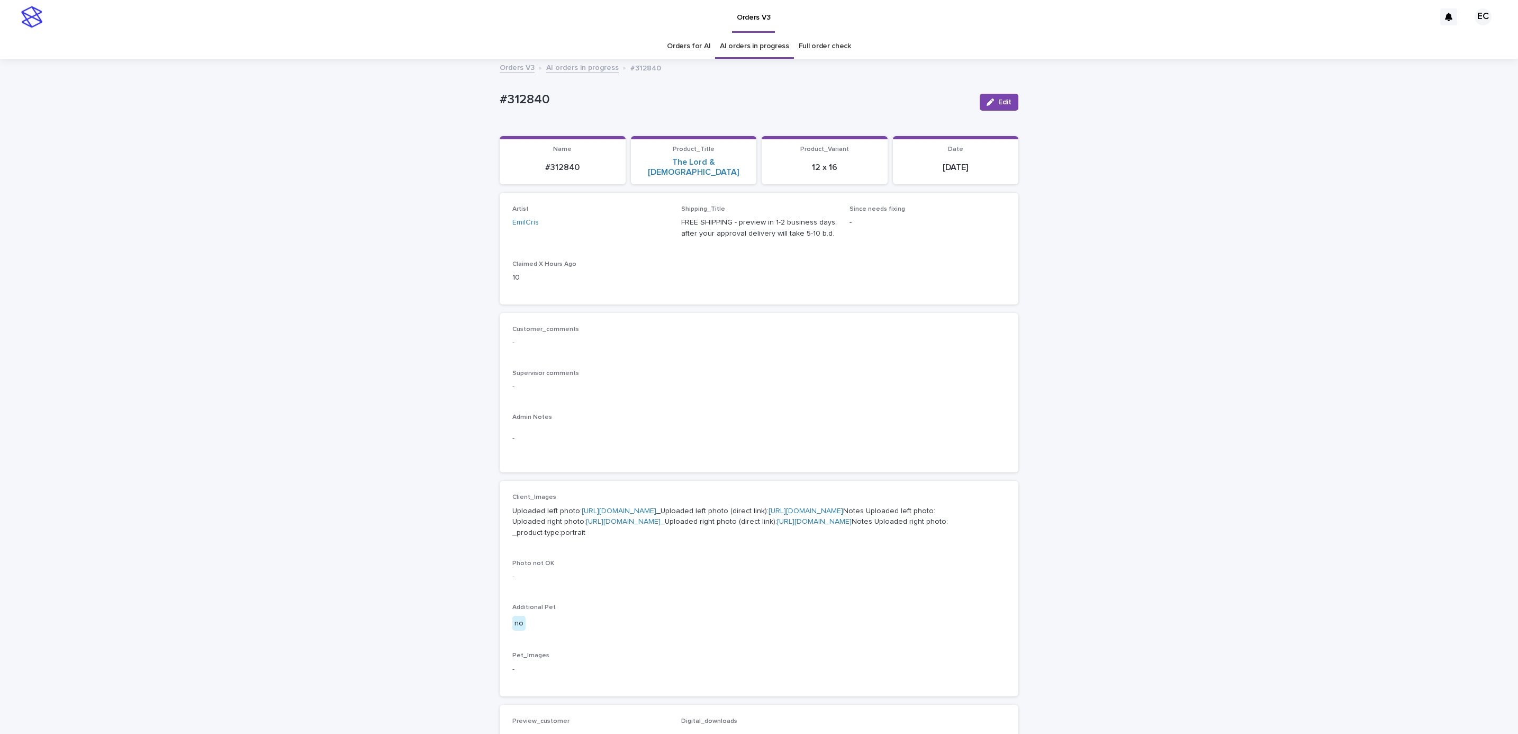
click at [483, 98] on div "Loading... Saving… Loading... Saving… #312840 Edit #312840 Edit Sorry, there wa…" at bounding box center [759, 553] width 1518 height 986
click at [551, 103] on p "#312840" at bounding box center [736, 99] width 472 height 15
copy p "#312840"
click at [640, 381] on p "-" at bounding box center [758, 386] width 493 height 11
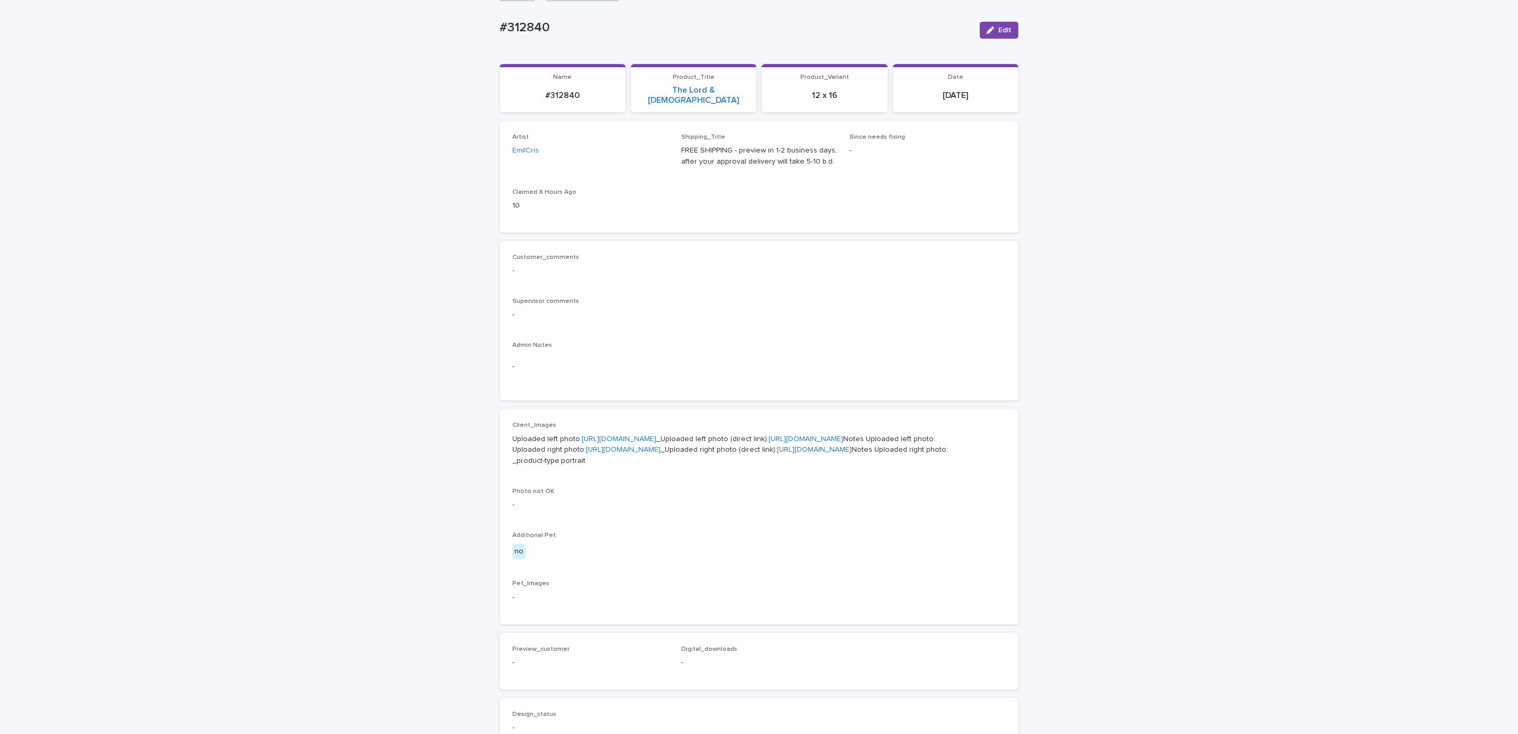
scroll to position [124, 0]
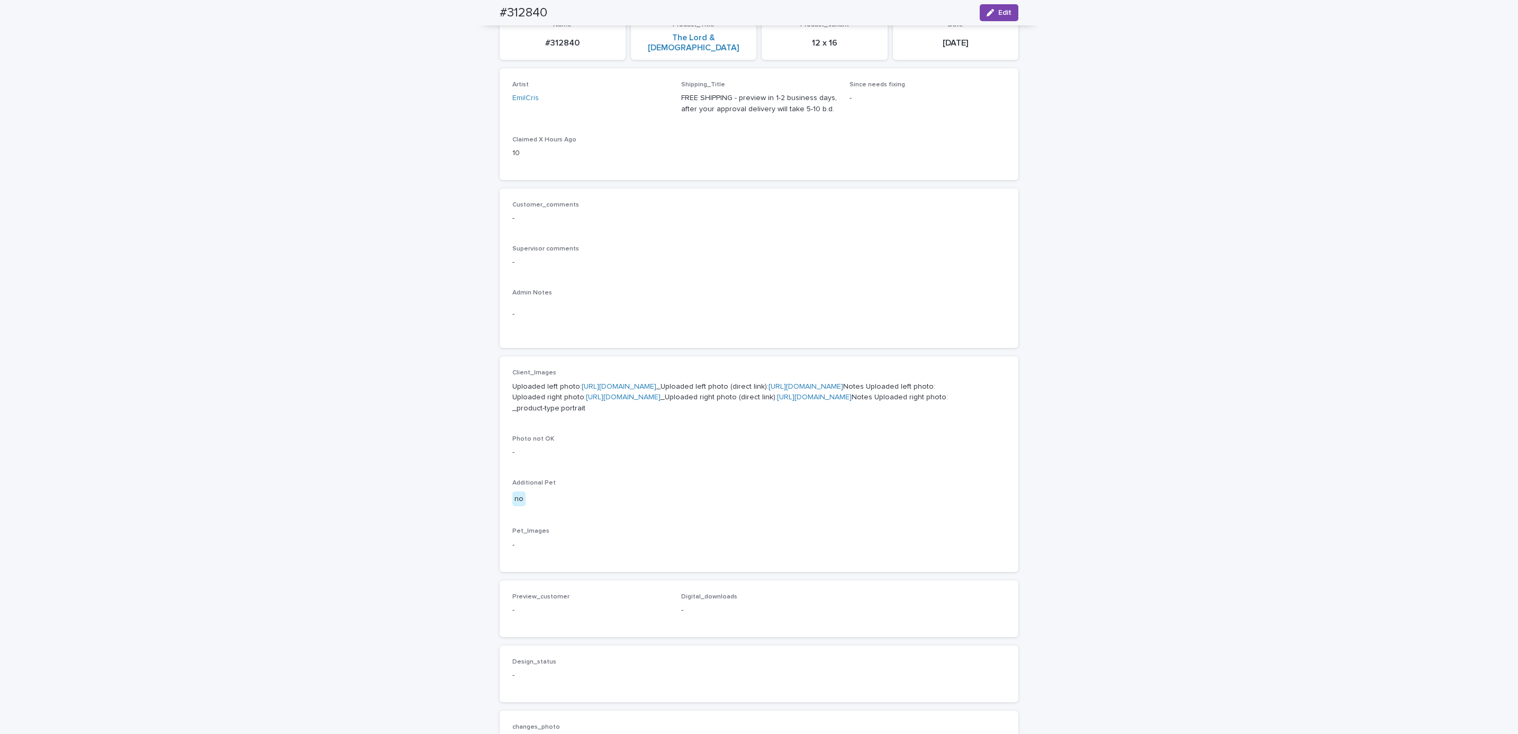
click at [634, 383] on link "[URL][DOMAIN_NAME]" at bounding box center [619, 386] width 75 height 7
click at [616, 414] on p "Uploaded left photo: [URL][DOMAIN_NAME] _Uploaded left photo (direct link): [UR…" at bounding box center [758, 397] width 493 height 33
click at [645, 401] on link "[URL][DOMAIN_NAME]" at bounding box center [623, 396] width 75 height 7
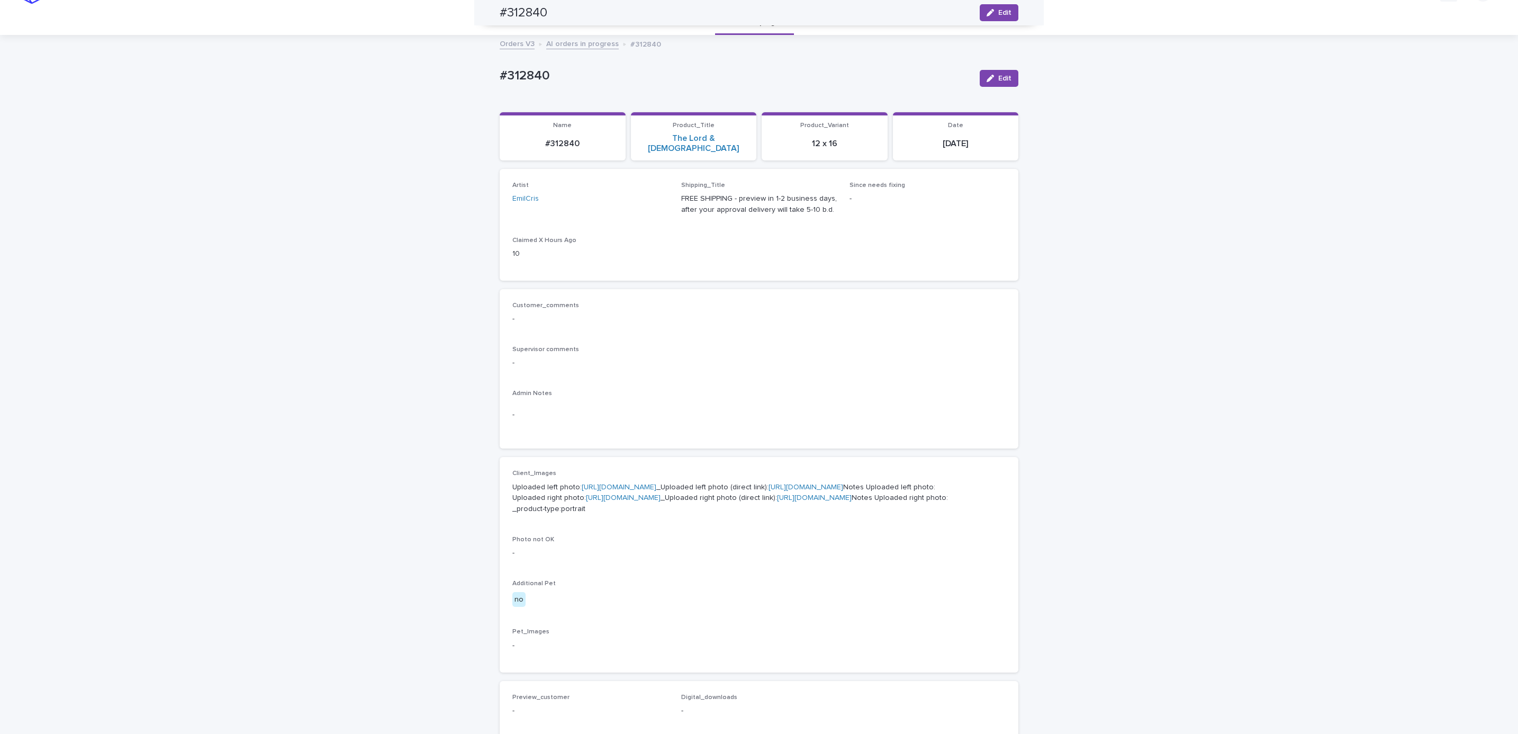
scroll to position [0, 0]
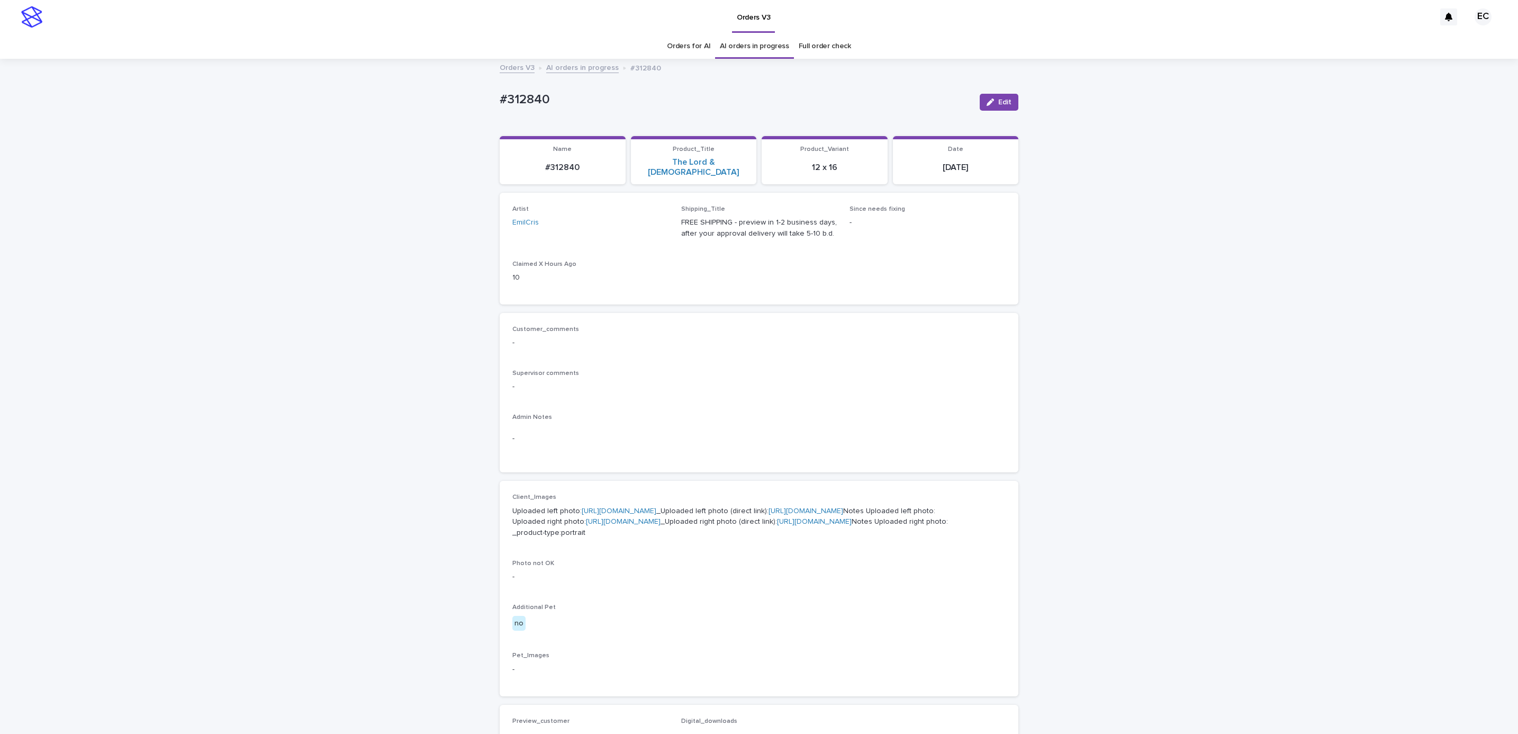
click at [170, 135] on div "Loading... Saving… Loading... Saving… #312840 Edit #312840 Edit Sorry, there wa…" at bounding box center [759, 553] width 1518 height 986
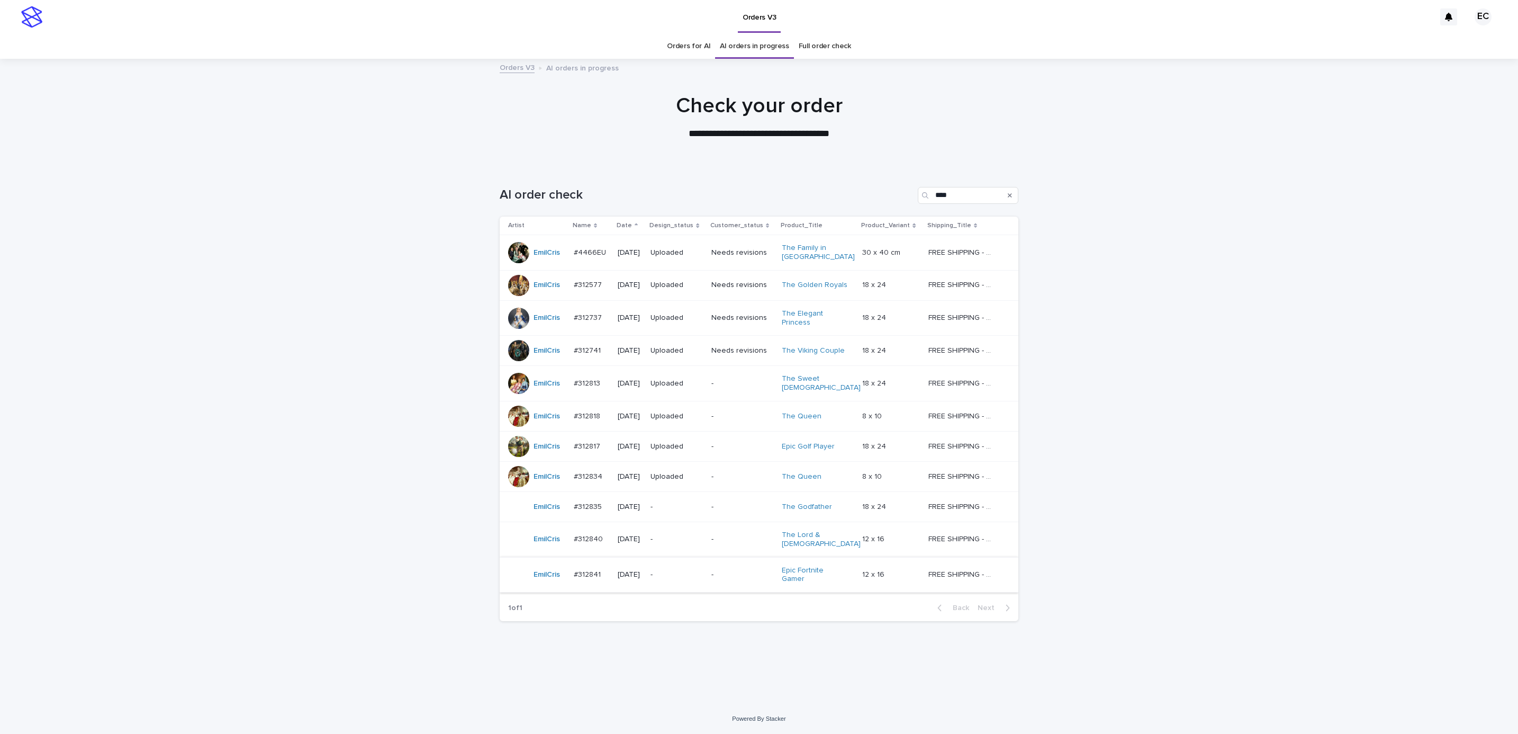
click at [703, 570] on p "-" at bounding box center [676, 574] width 52 height 9
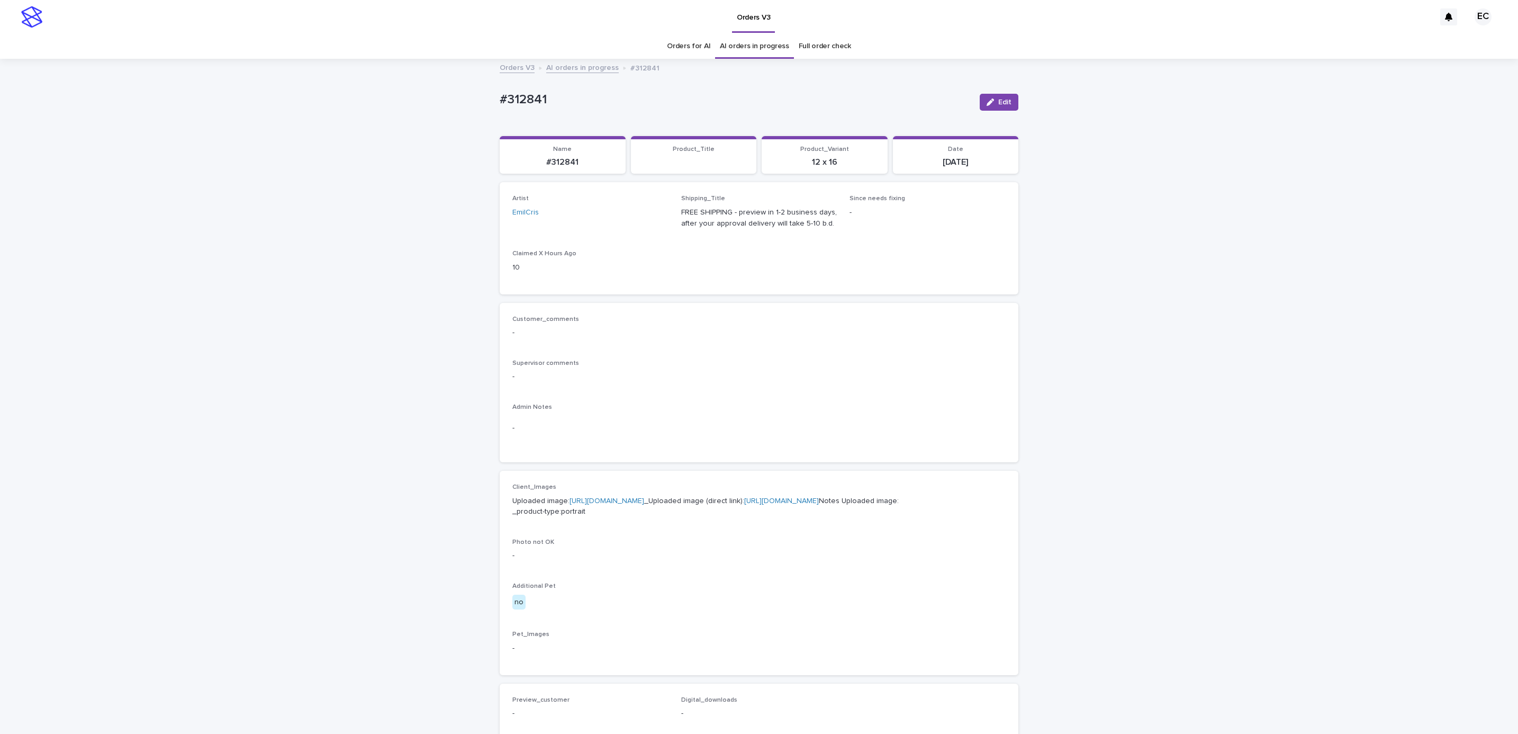
click at [500, 97] on p "#312841" at bounding box center [736, 99] width 472 height 15
click at [546, 102] on p "#312841" at bounding box center [736, 99] width 472 height 15
copy p "#312841"
click at [620, 413] on div "Admin Notes -" at bounding box center [758, 426] width 493 height 46
click at [621, 497] on link "[URL][DOMAIN_NAME]" at bounding box center [607, 500] width 75 height 7
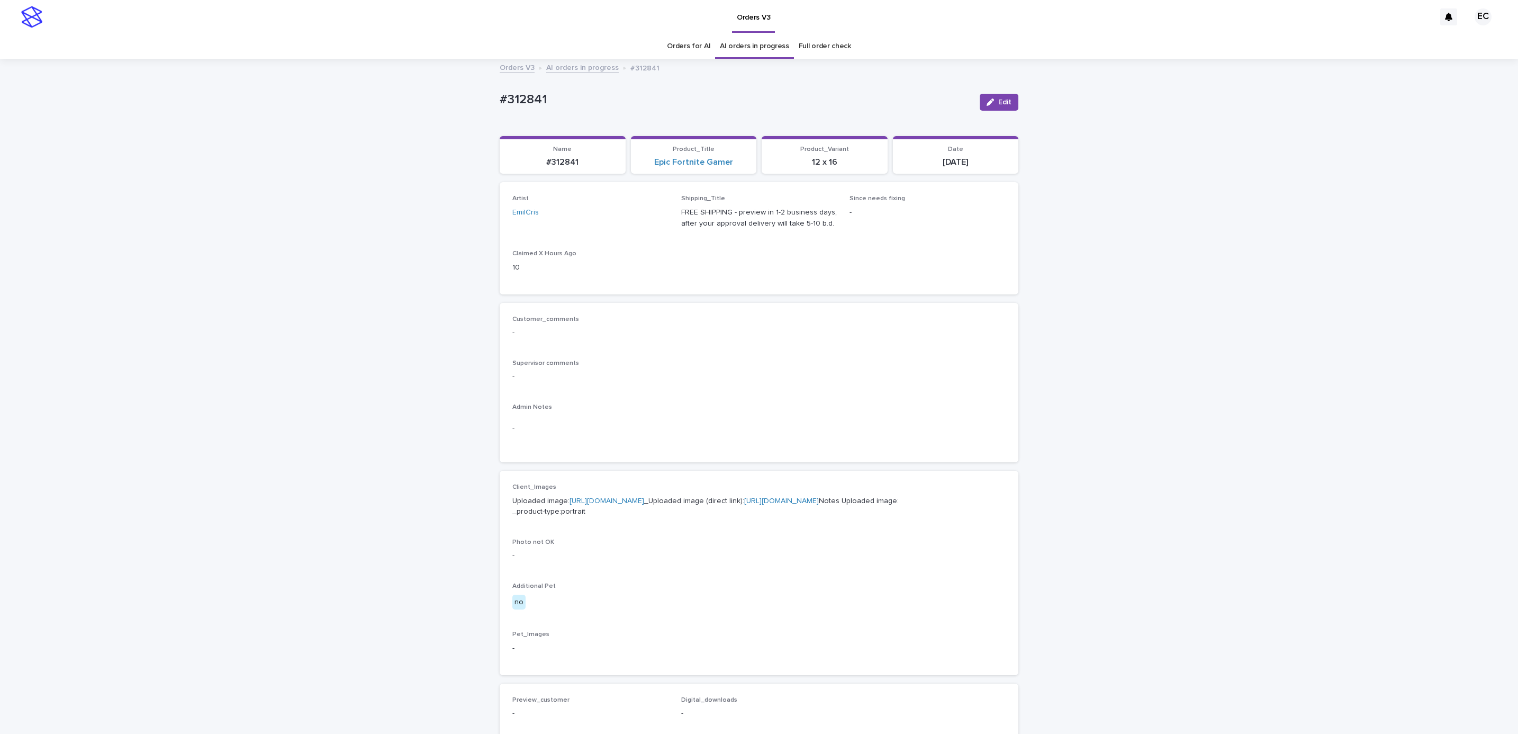
click at [500, 101] on p "#312841" at bounding box center [736, 99] width 472 height 15
click at [564, 97] on p "#312841" at bounding box center [736, 99] width 472 height 15
copy p "#312841"
click at [98, 145] on div "Loading... Saving… Loading... Saving… #312841 Edit #312841 Edit Sorry, there wa…" at bounding box center [759, 542] width 1518 height 964
click at [151, 118] on div "Loading... Saving… Loading... Saving… #312841 Edit #312841 Edit Sorry, there wa…" at bounding box center [759, 542] width 1518 height 964
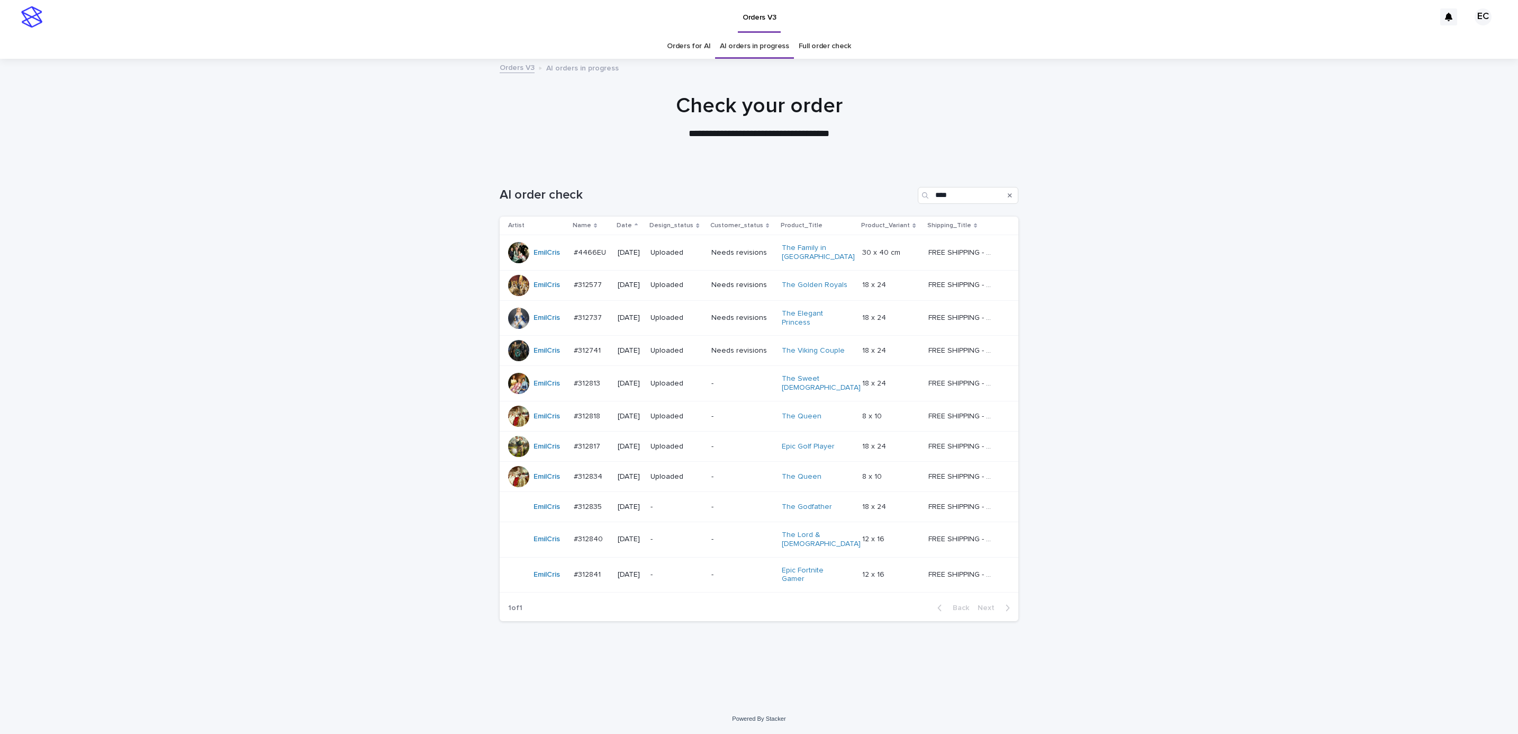
click at [127, 513] on div "Loading... Saving… Loading... Saving… AI order check **** Artist Name Date Desi…" at bounding box center [759, 435] width 1518 height 538
